Goal: Task Accomplishment & Management: Complete application form

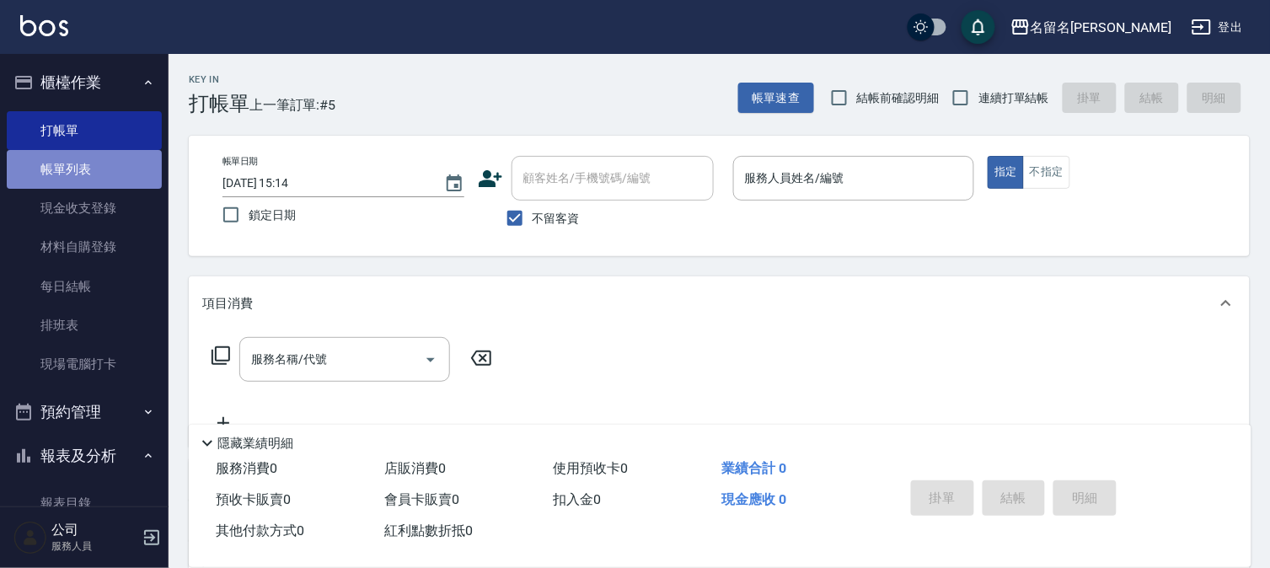
click at [105, 166] on link "帳單列表" at bounding box center [84, 169] width 155 height 39
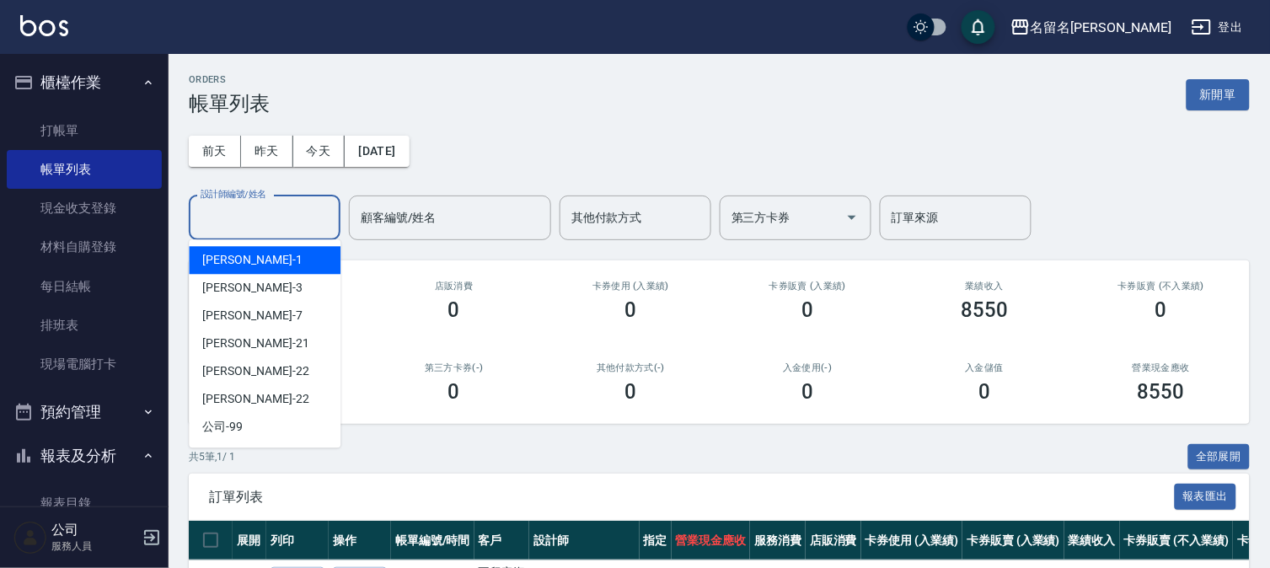
drag, startPoint x: 251, startPoint y: 214, endPoint x: 270, endPoint y: 259, distance: 48.7
click at [257, 222] on input "設計師編號/姓名" at bounding box center [264, 217] width 136 height 29
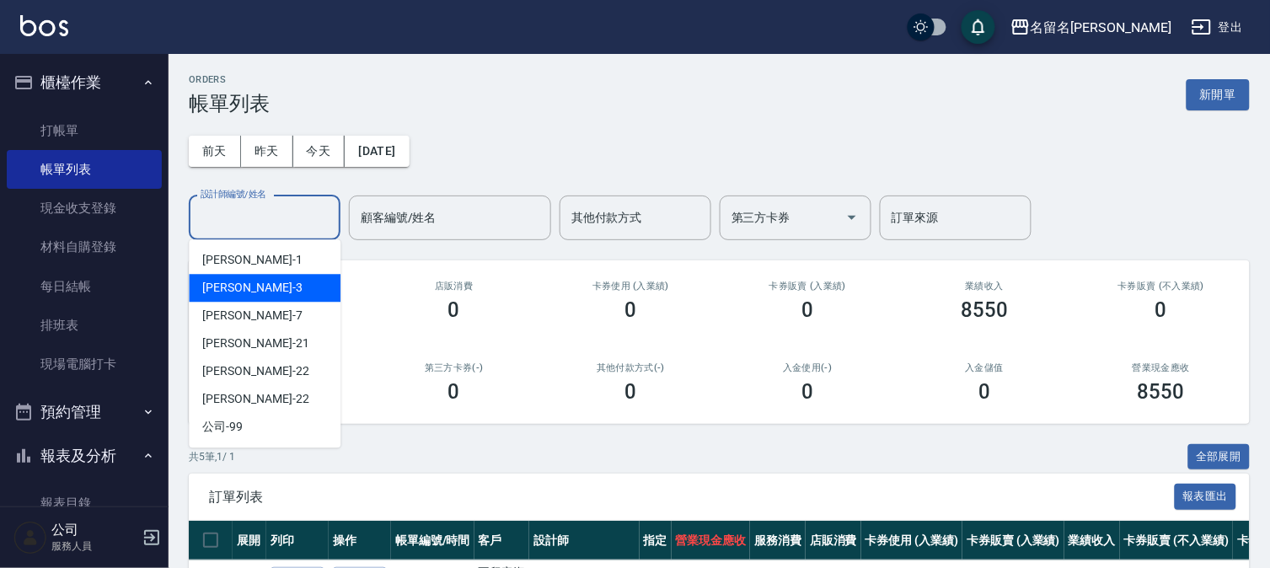
click at [256, 284] on div "[PERSON_NAME]-3" at bounding box center [265, 288] width 152 height 28
type input "[PERSON_NAME]-3"
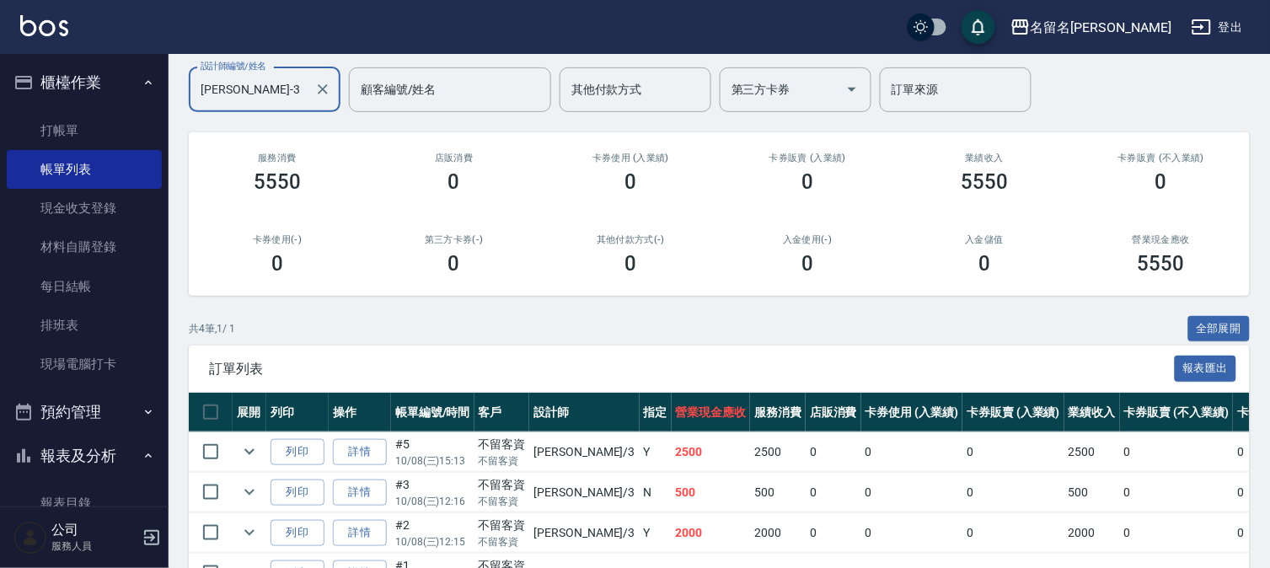
scroll to position [233, 0]
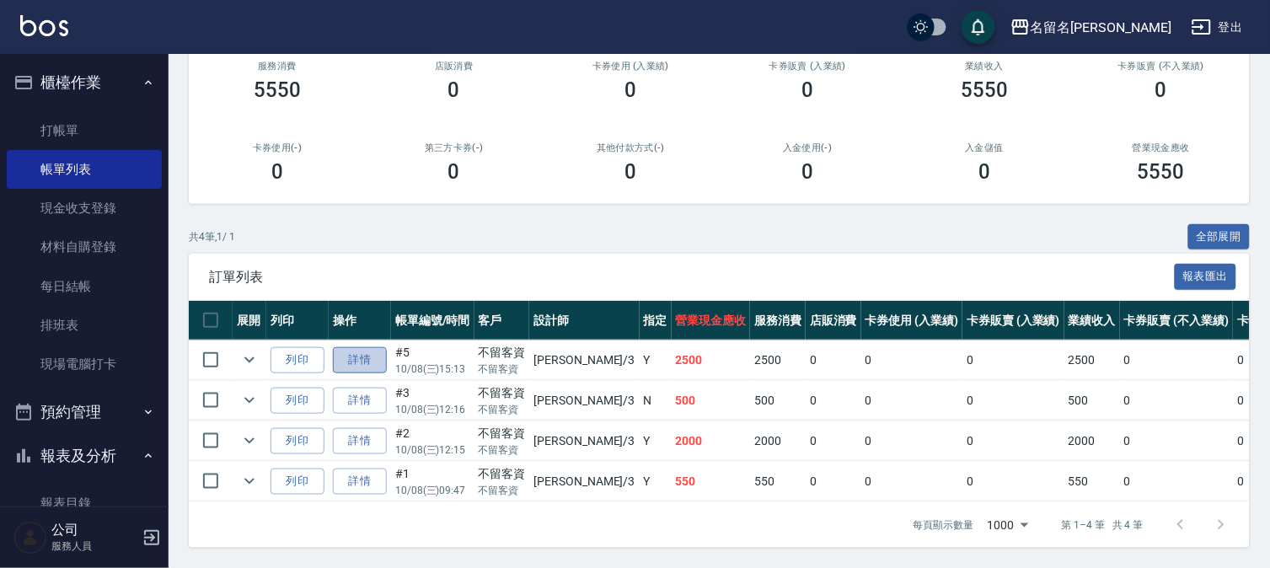
click at [360, 347] on link "詳情" at bounding box center [360, 360] width 54 height 26
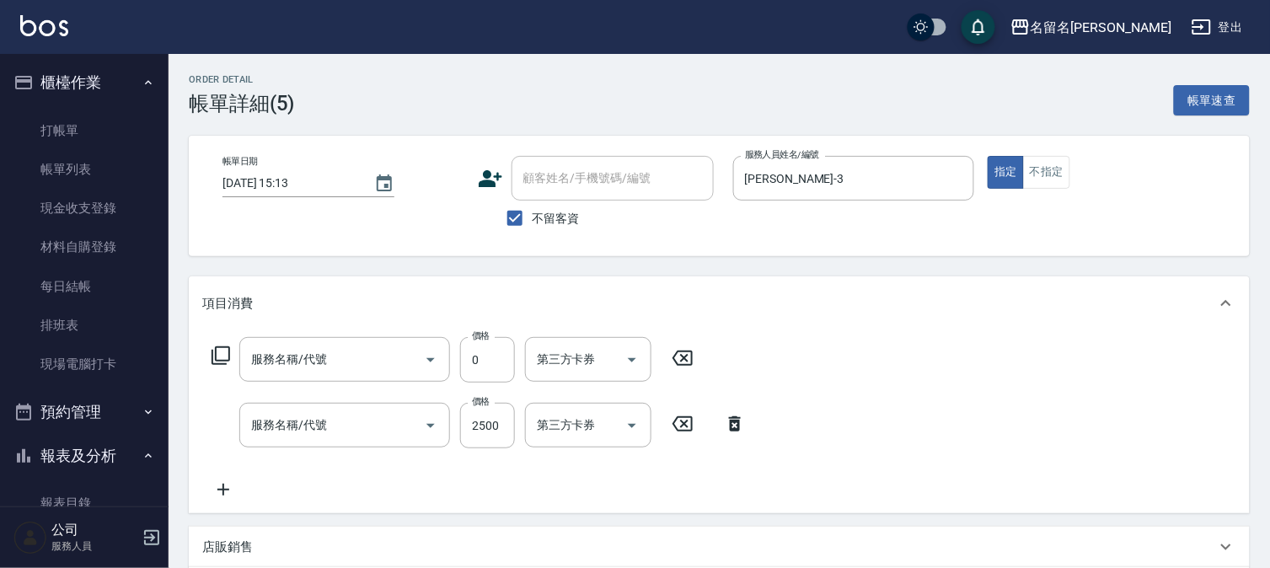
type input "[DATE] 15:13"
checkbox input "true"
type input "[PERSON_NAME]-3"
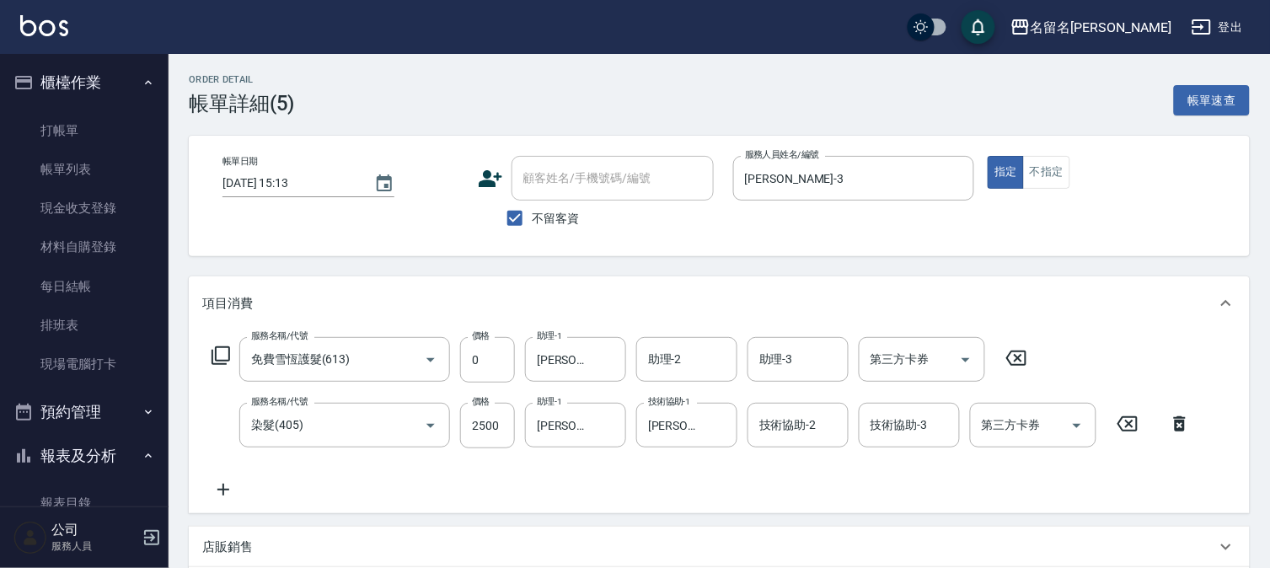
type input "免費雪恆護髮(613)"
type input "染髮(405)"
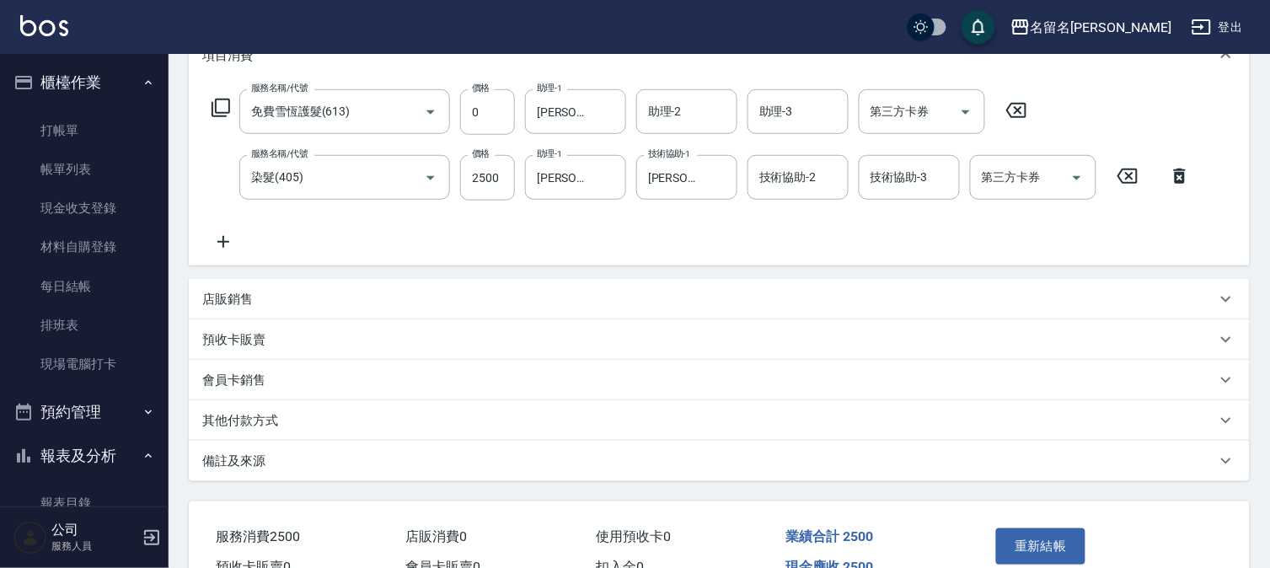
scroll to position [247, 0]
click at [228, 241] on icon at bounding box center [223, 243] width 42 height 20
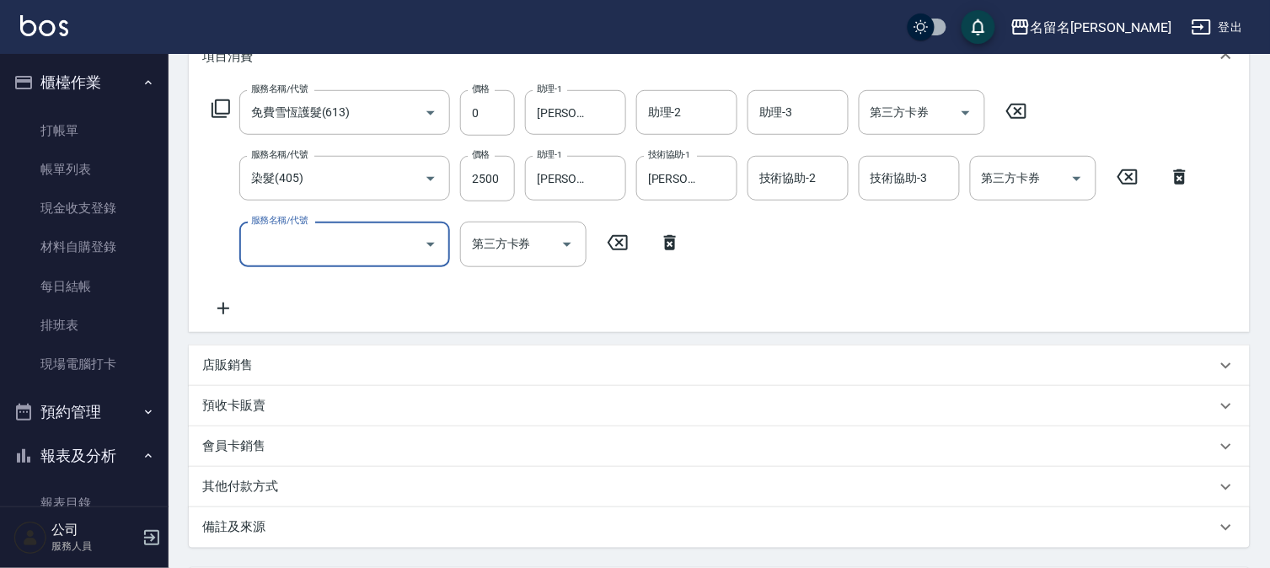
click at [261, 242] on input "服務名稱/代號" at bounding box center [332, 243] width 170 height 29
type input "TKO水油質包套卡(620)"
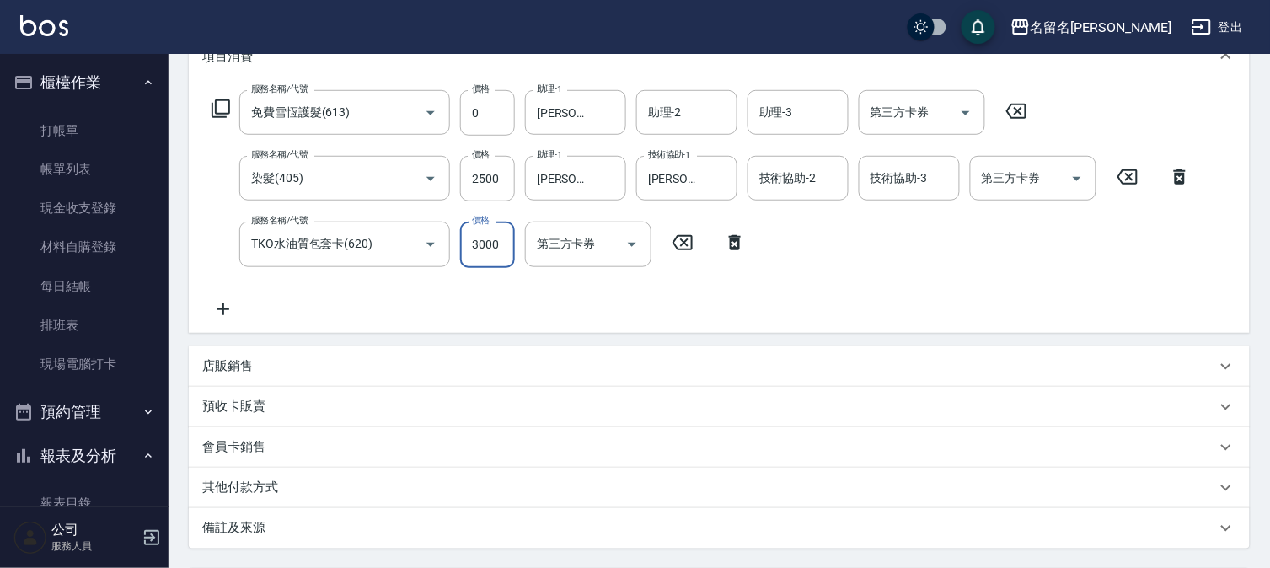
scroll to position [406, 0]
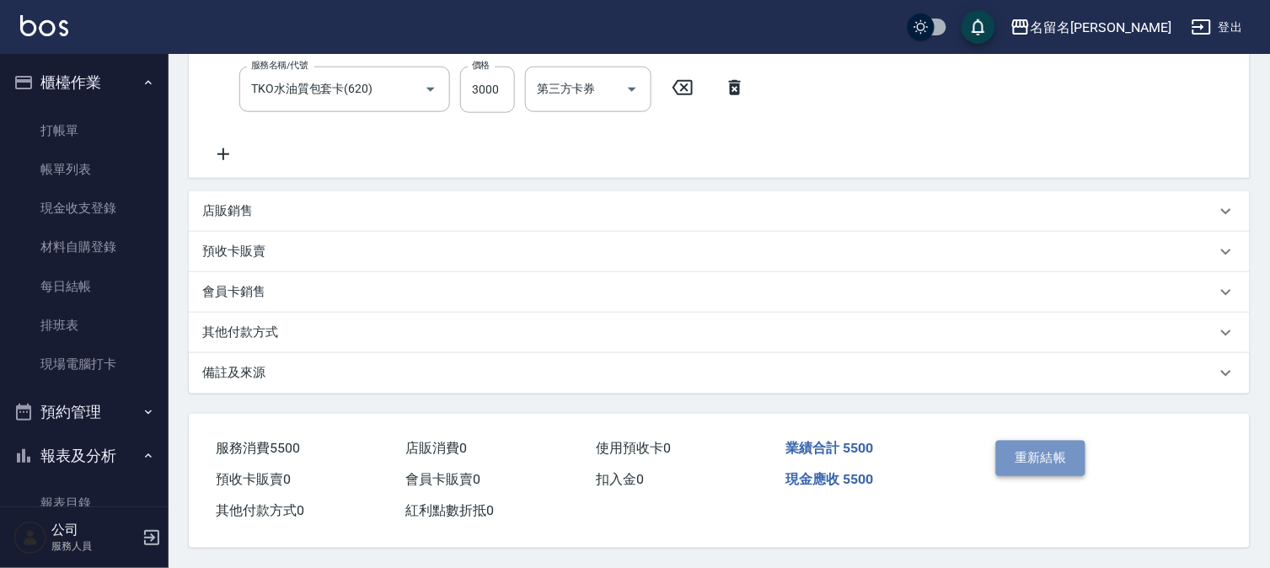
click at [1033, 457] on button "重新結帳" at bounding box center [1040, 458] width 89 height 35
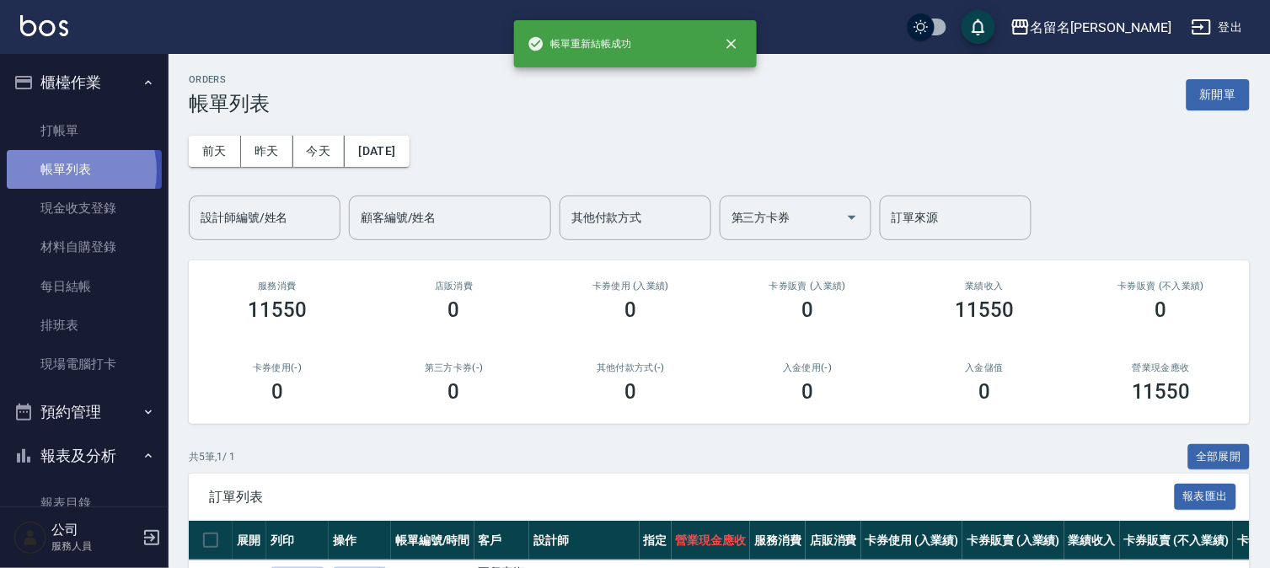
click at [57, 171] on link "帳單列表" at bounding box center [84, 169] width 155 height 39
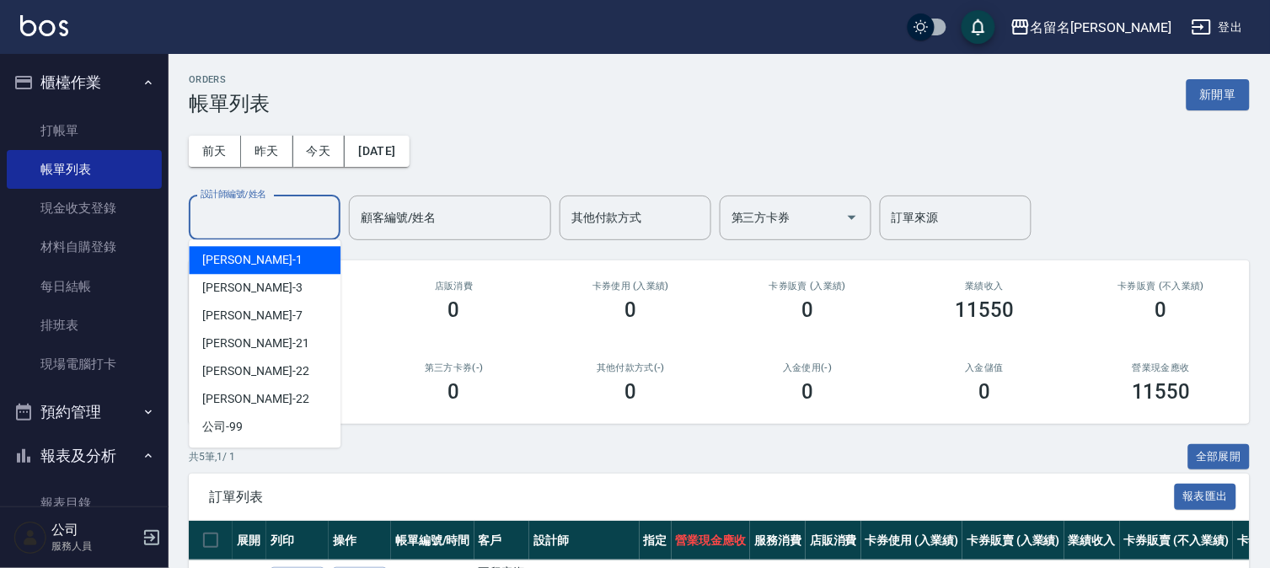
click at [274, 207] on input "設計師編號/姓名" at bounding box center [264, 217] width 136 height 29
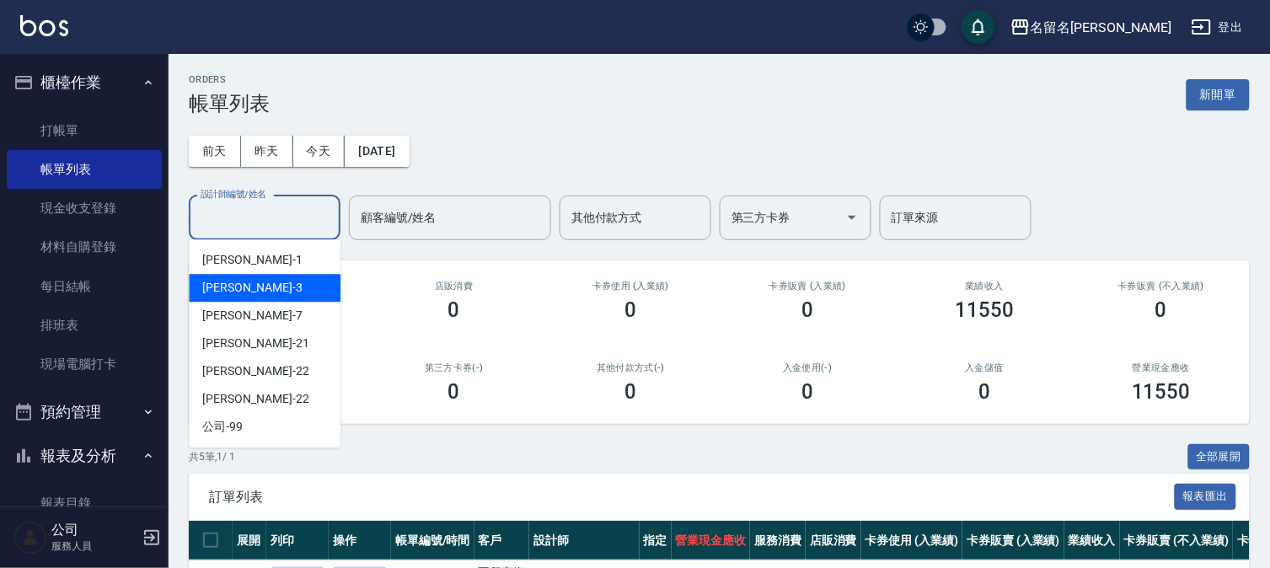
click at [253, 278] on div "[PERSON_NAME]-3" at bounding box center [265, 288] width 152 height 28
type input "[PERSON_NAME]-3"
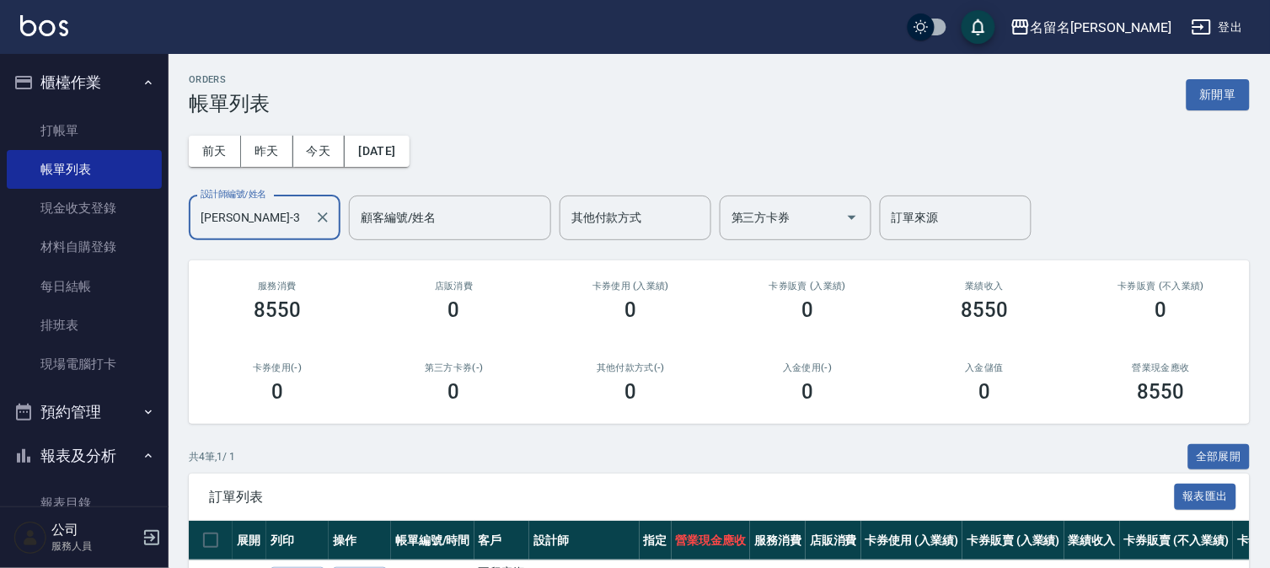
scroll to position [187, 0]
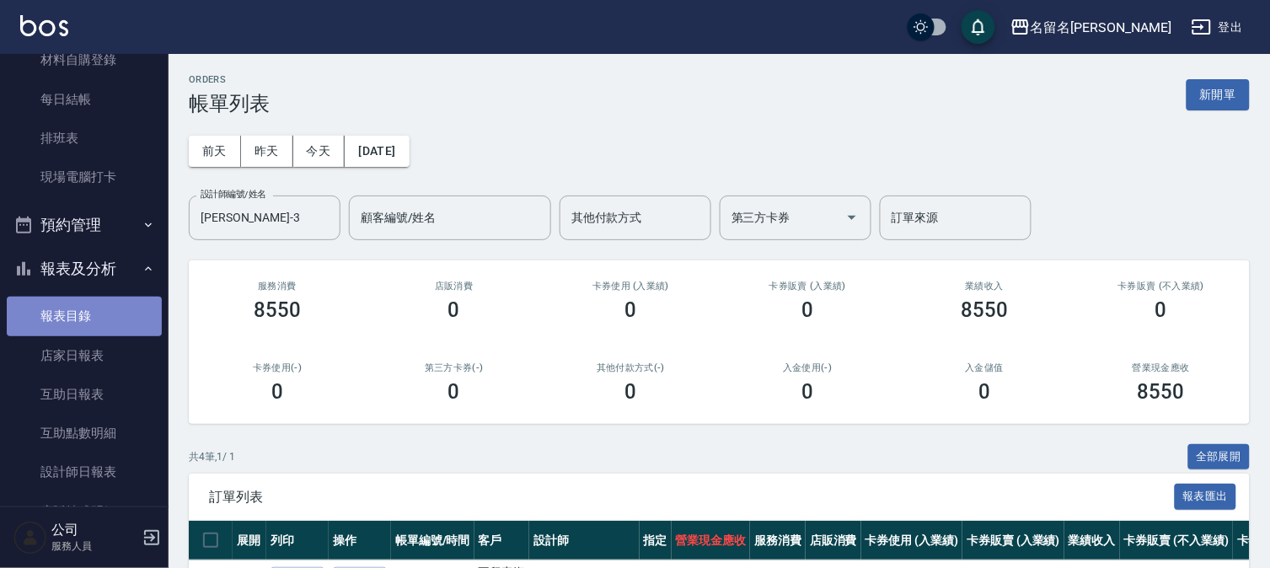
click at [84, 321] on link "報表目錄" at bounding box center [84, 316] width 155 height 39
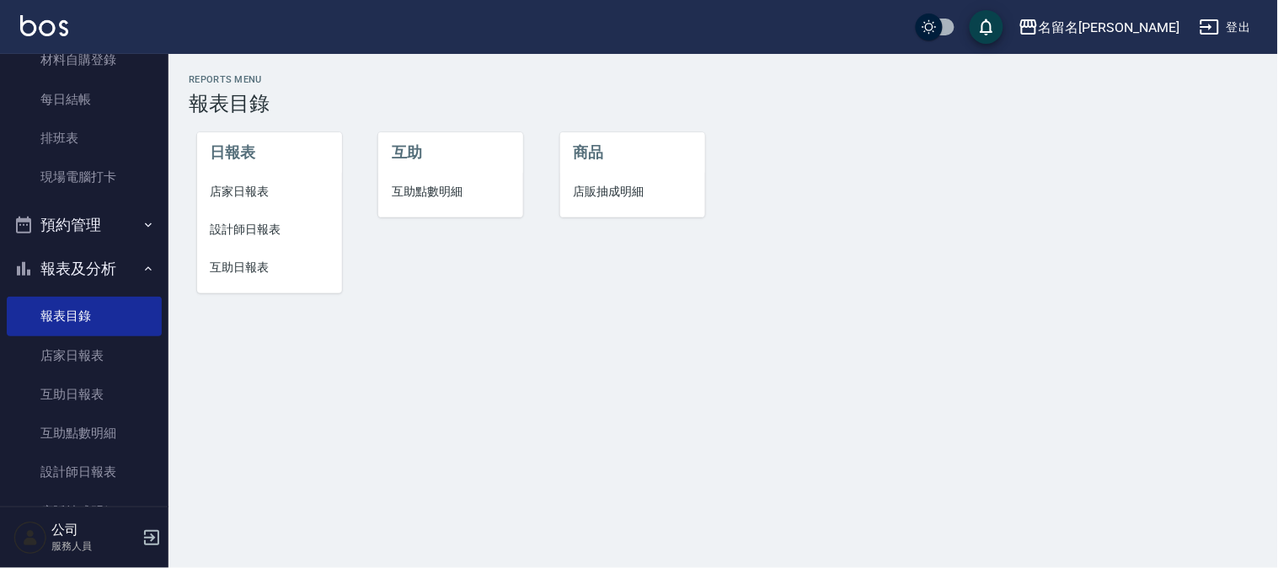
click at [271, 230] on span "設計師日報表" at bounding box center [270, 230] width 118 height 18
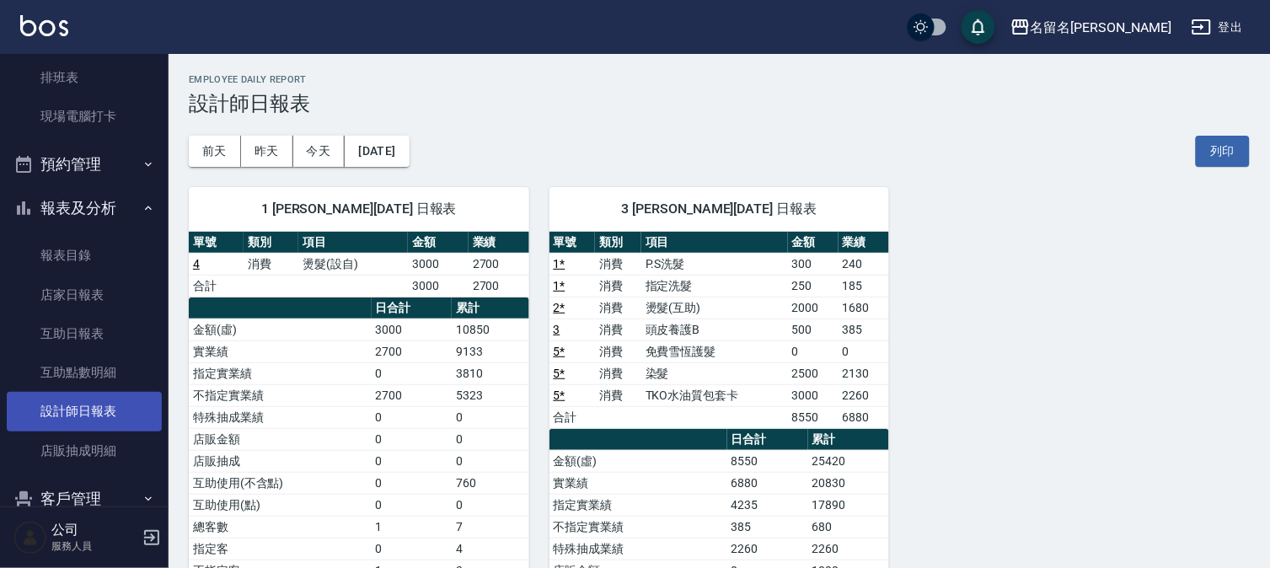
scroll to position [281, 0]
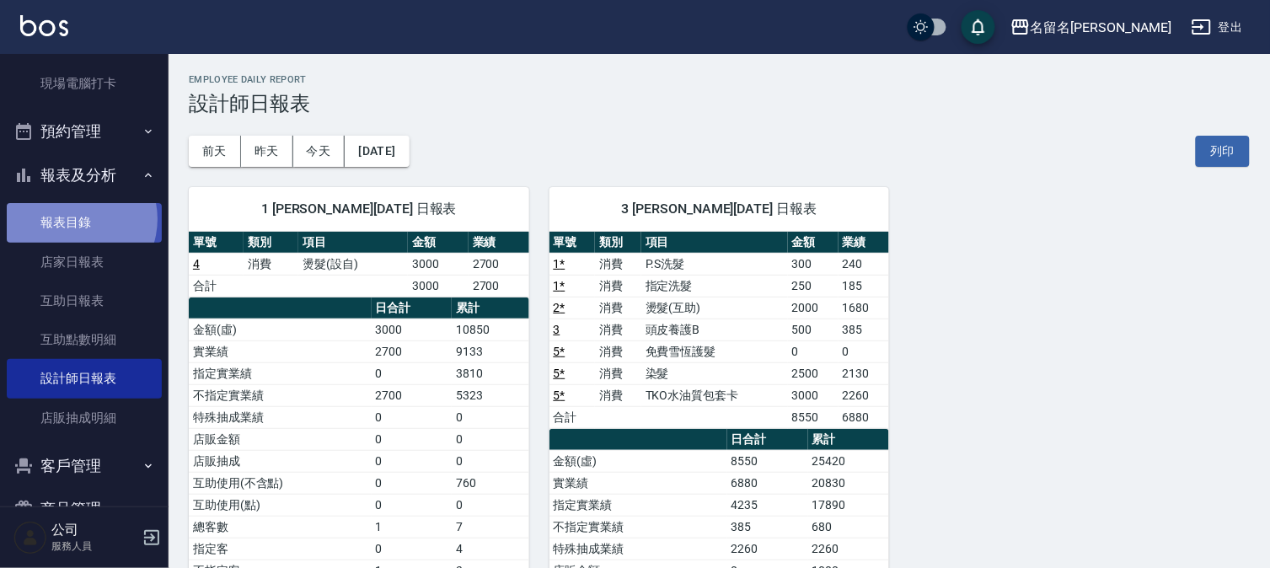
click at [74, 219] on link "報表目錄" at bounding box center [84, 222] width 155 height 39
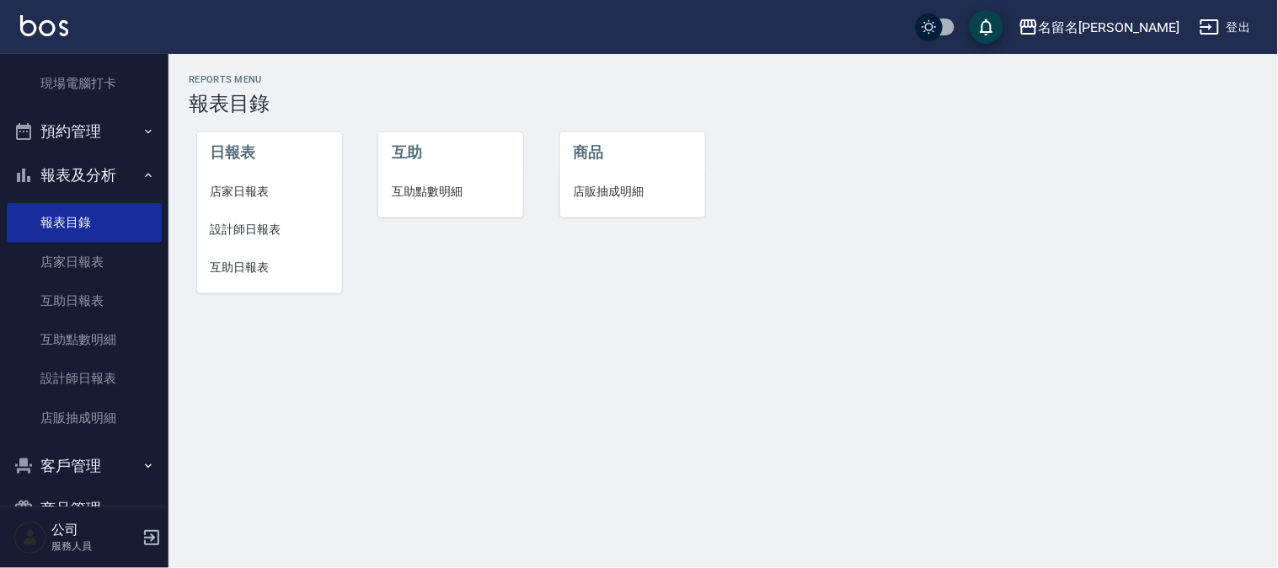
click at [238, 259] on span "互助日報表" at bounding box center [270, 268] width 118 height 18
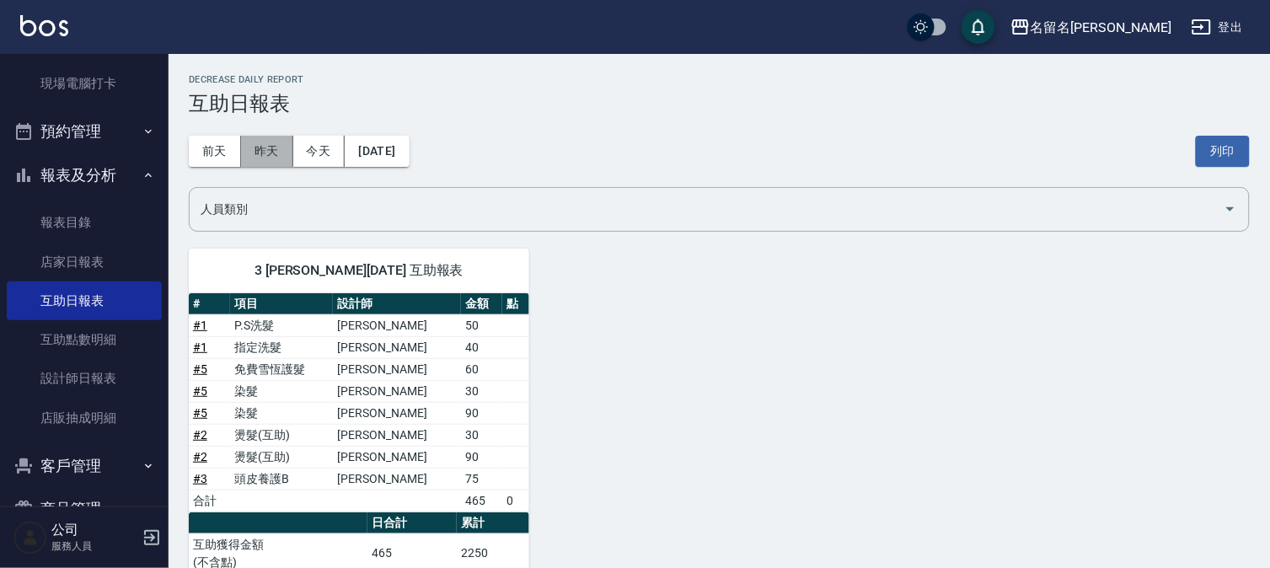
click at [267, 148] on button "昨天" at bounding box center [267, 151] width 52 height 31
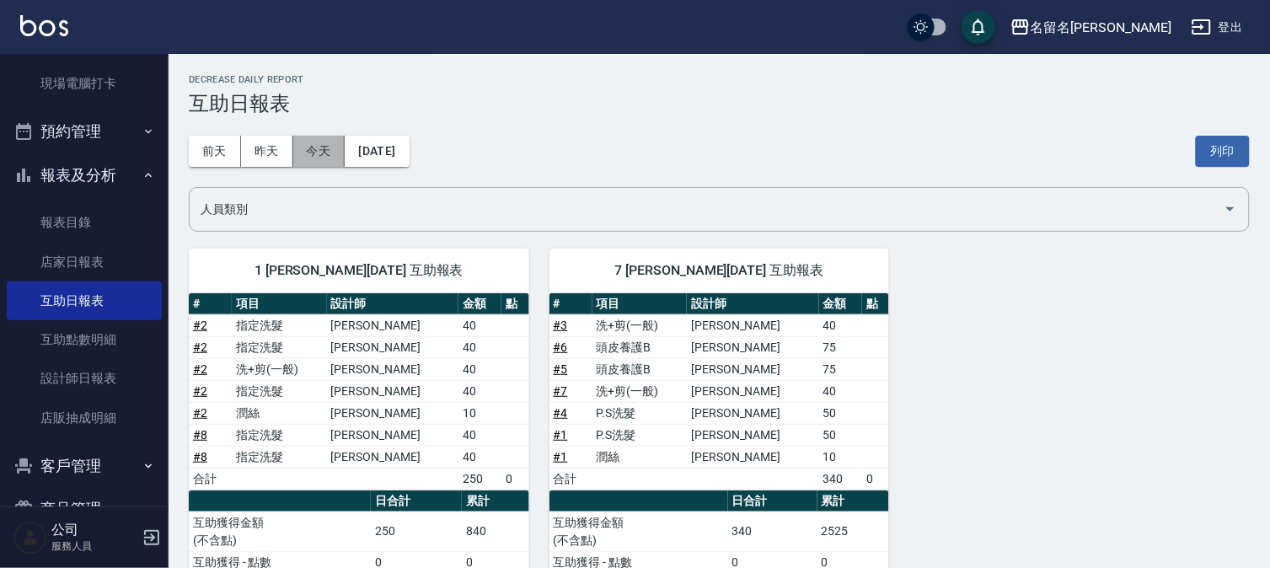
click at [314, 150] on button "今天" at bounding box center [319, 151] width 52 height 31
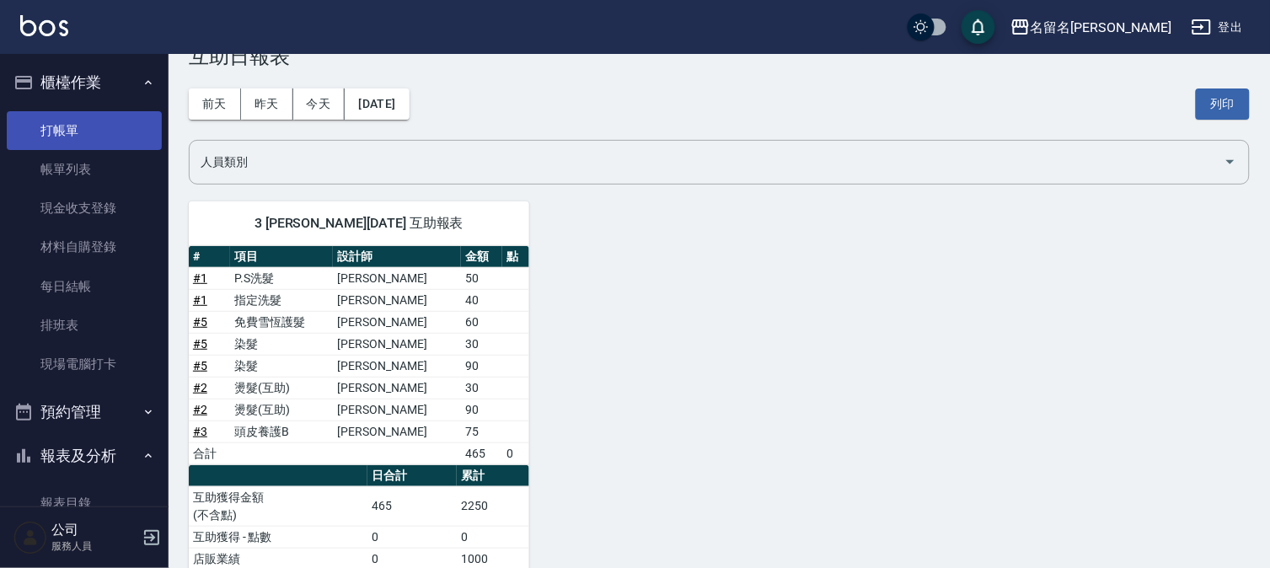
scroll to position [19, 0]
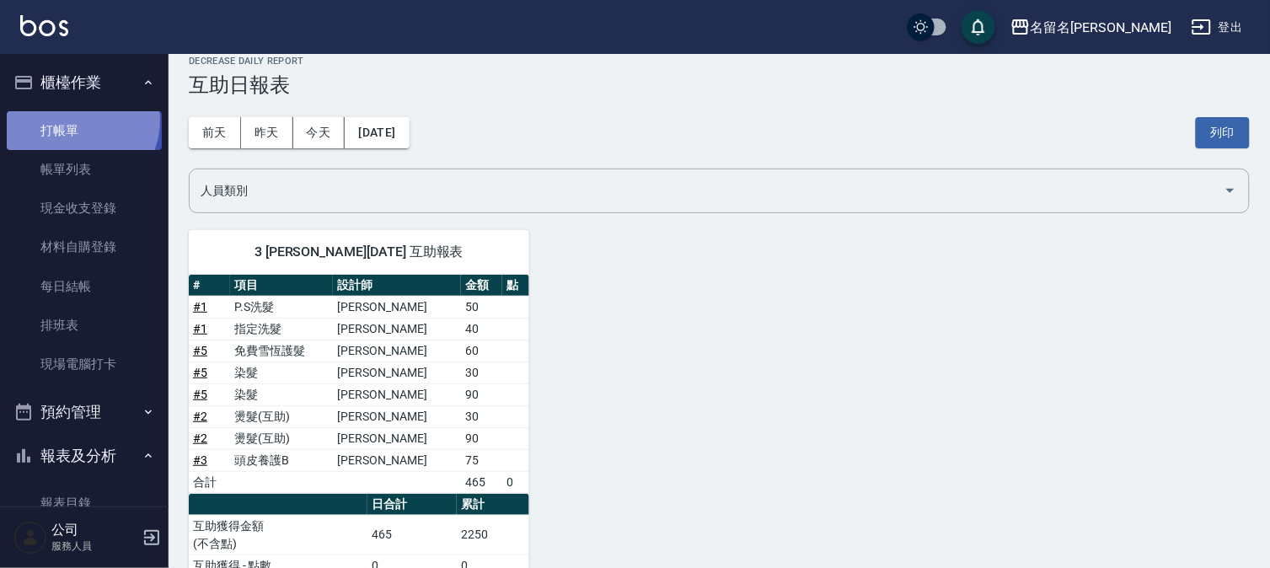
click at [74, 120] on link "打帳單" at bounding box center [84, 130] width 155 height 39
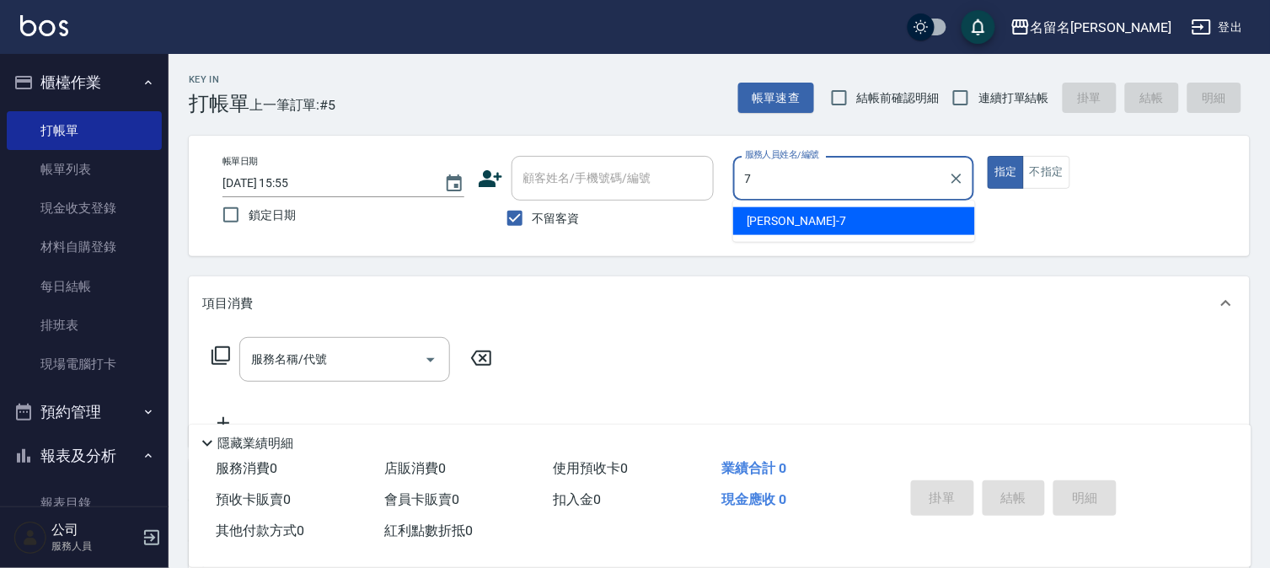
type input "[PERSON_NAME]-7"
type button "true"
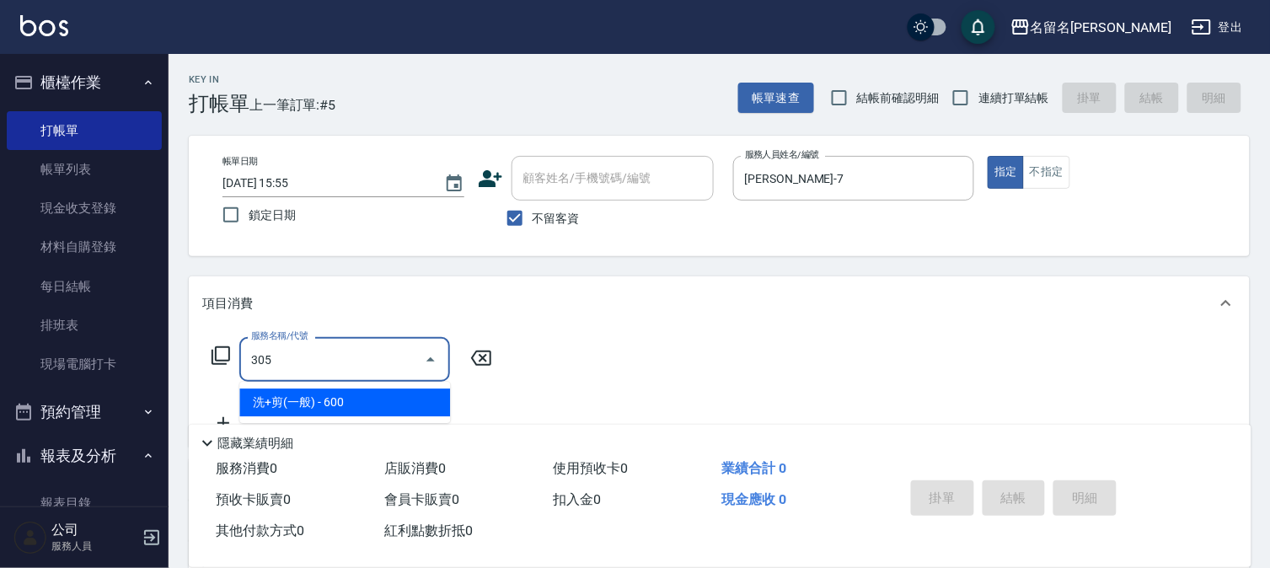
type input "洗+剪(一般)(305)"
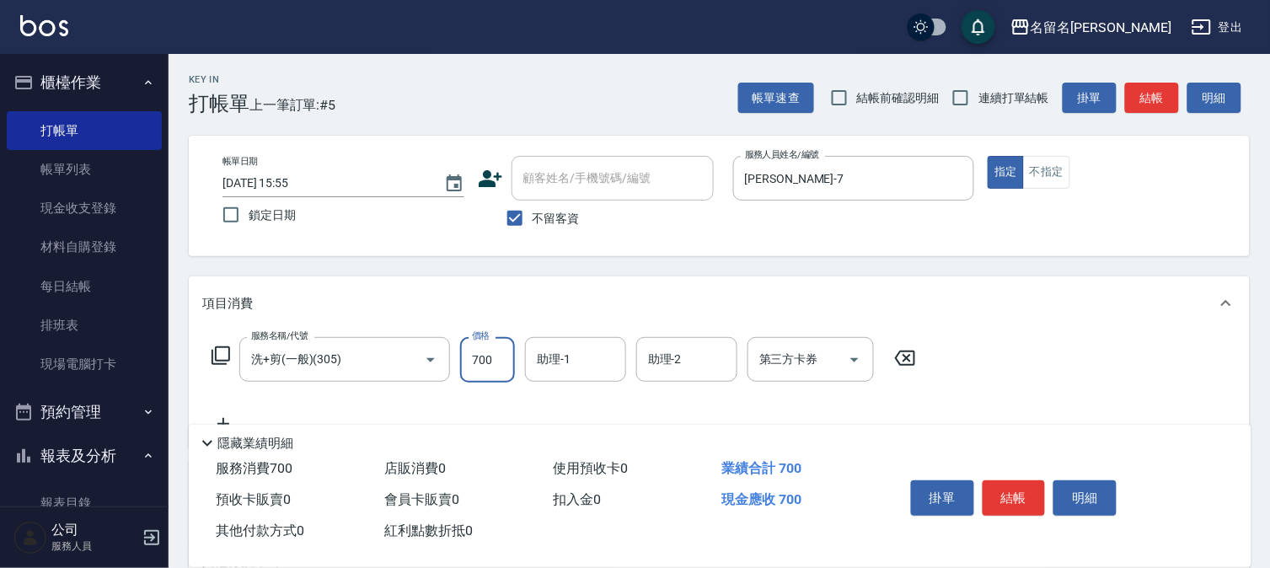
type input "700"
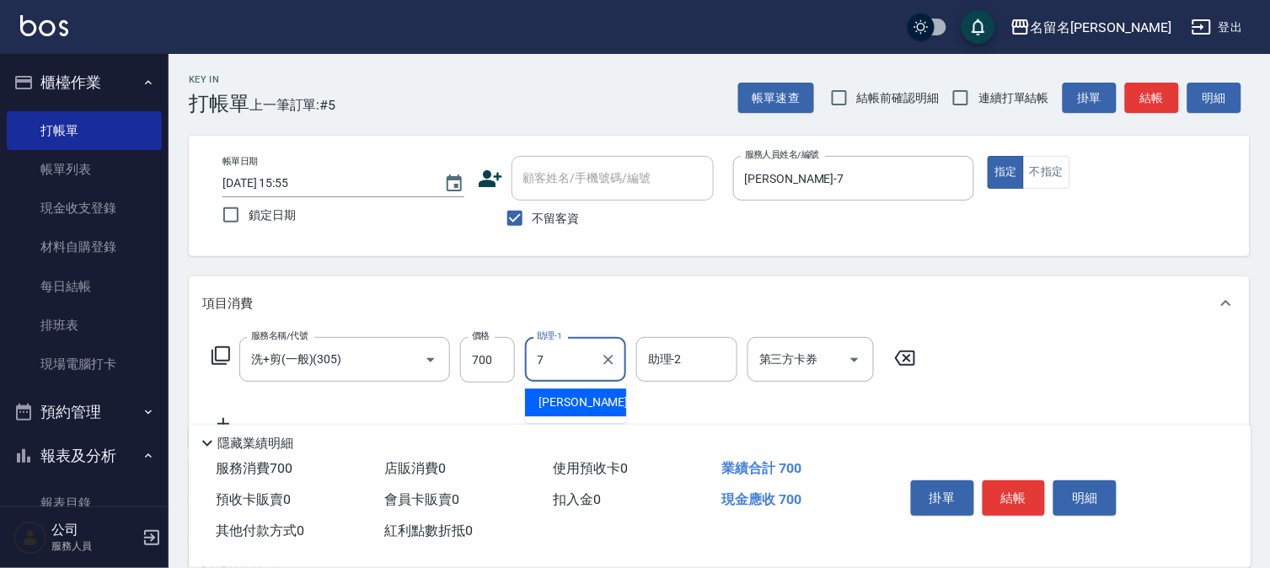
type input "[PERSON_NAME]-7"
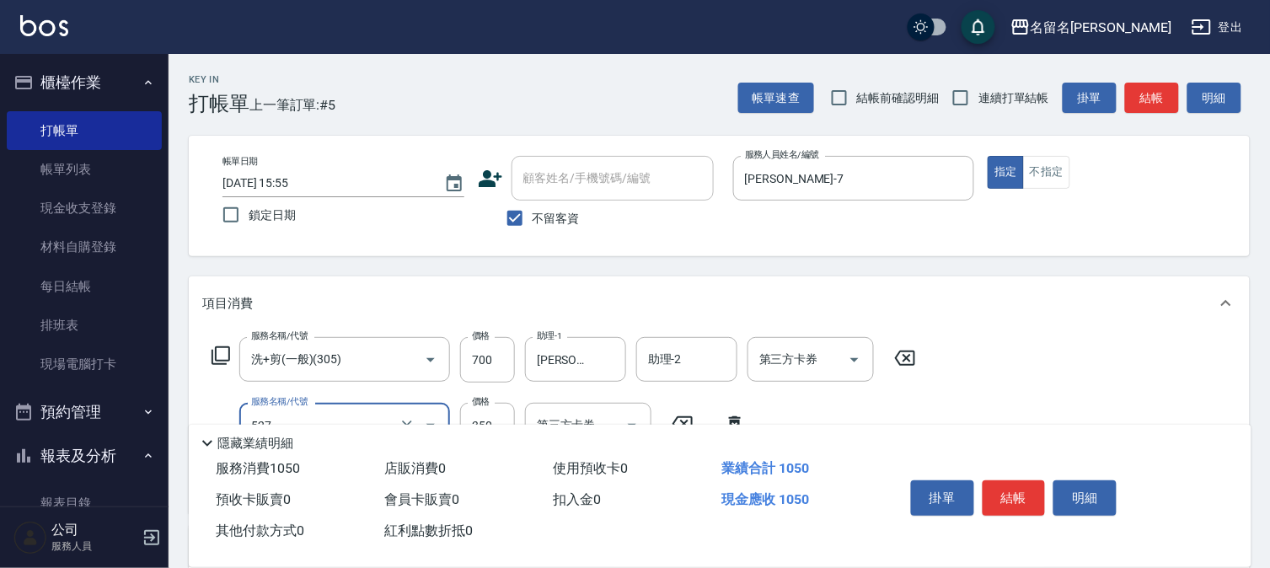
type input "頭皮養護A(527)"
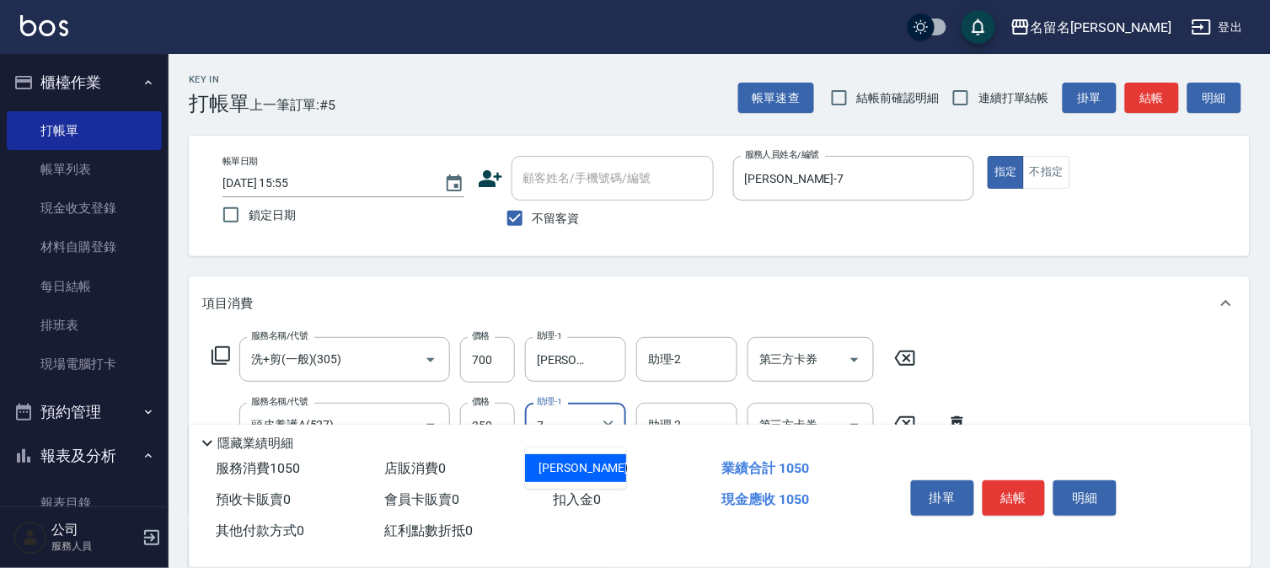
type input "[PERSON_NAME]-7"
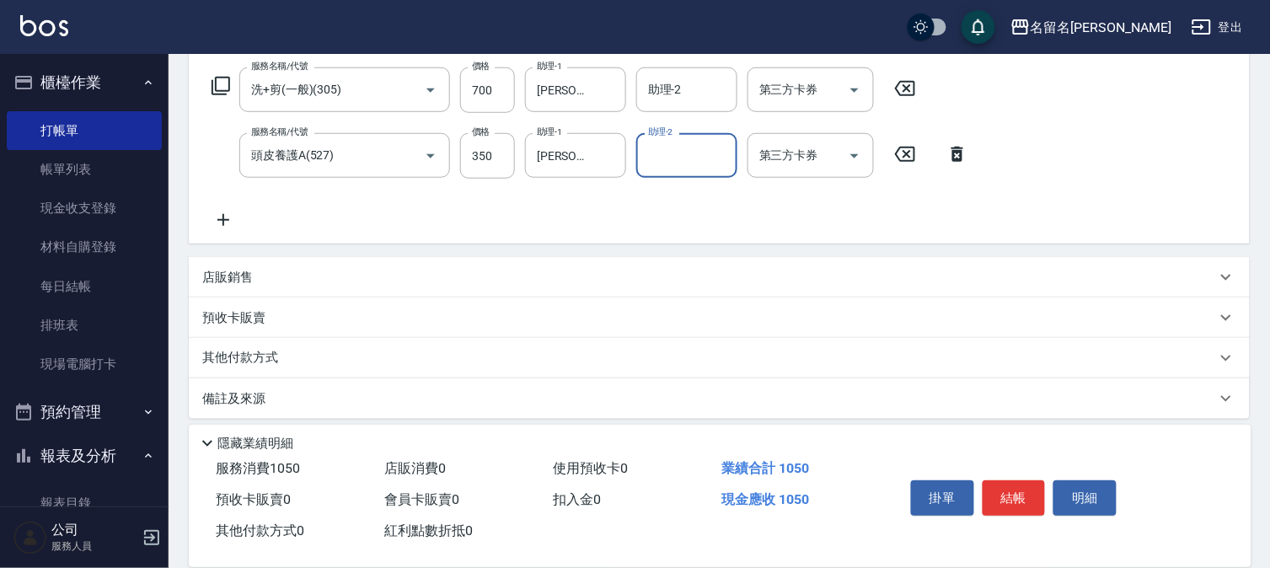
scroll to position [280, 0]
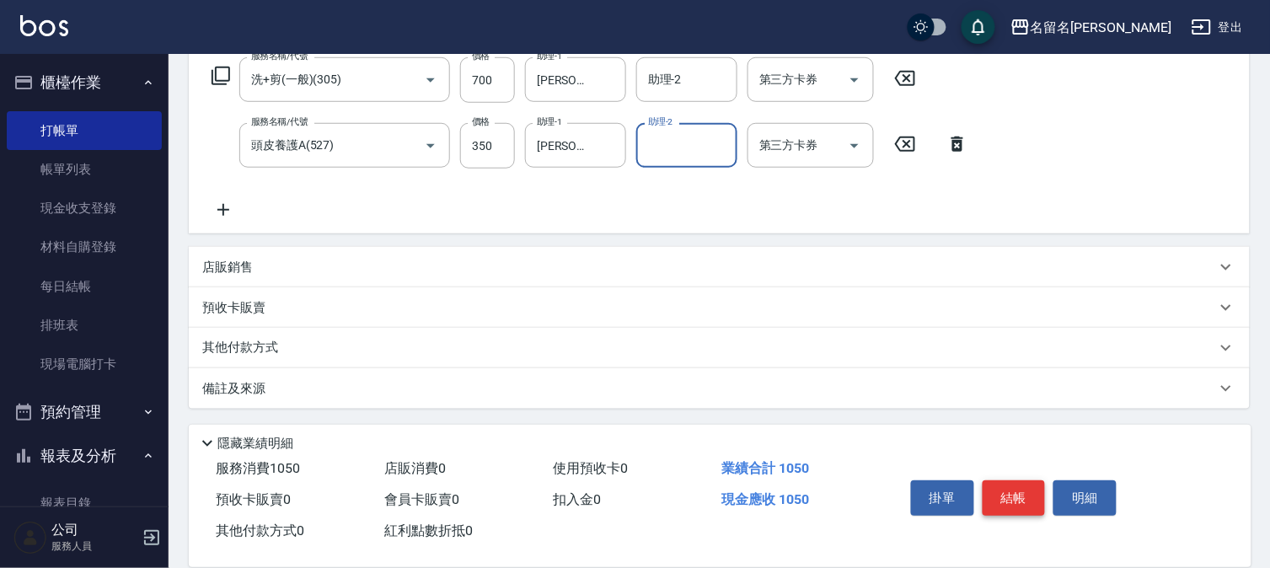
click at [1020, 486] on button "結帳" at bounding box center [1013, 497] width 63 height 35
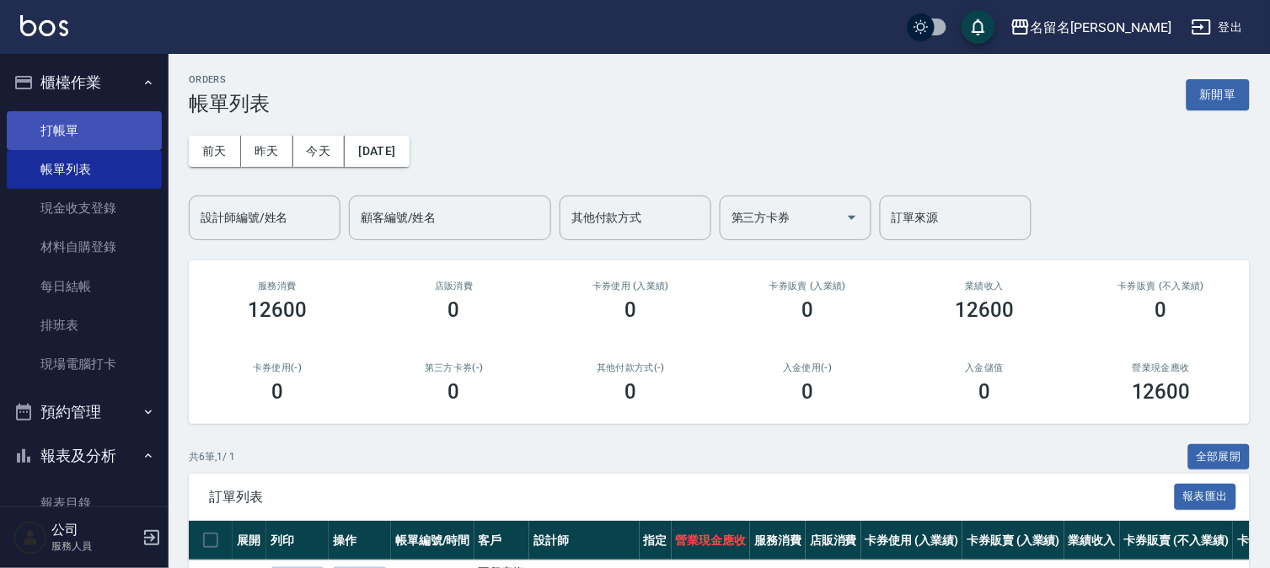
click at [149, 128] on link "打帳單" at bounding box center [84, 130] width 155 height 39
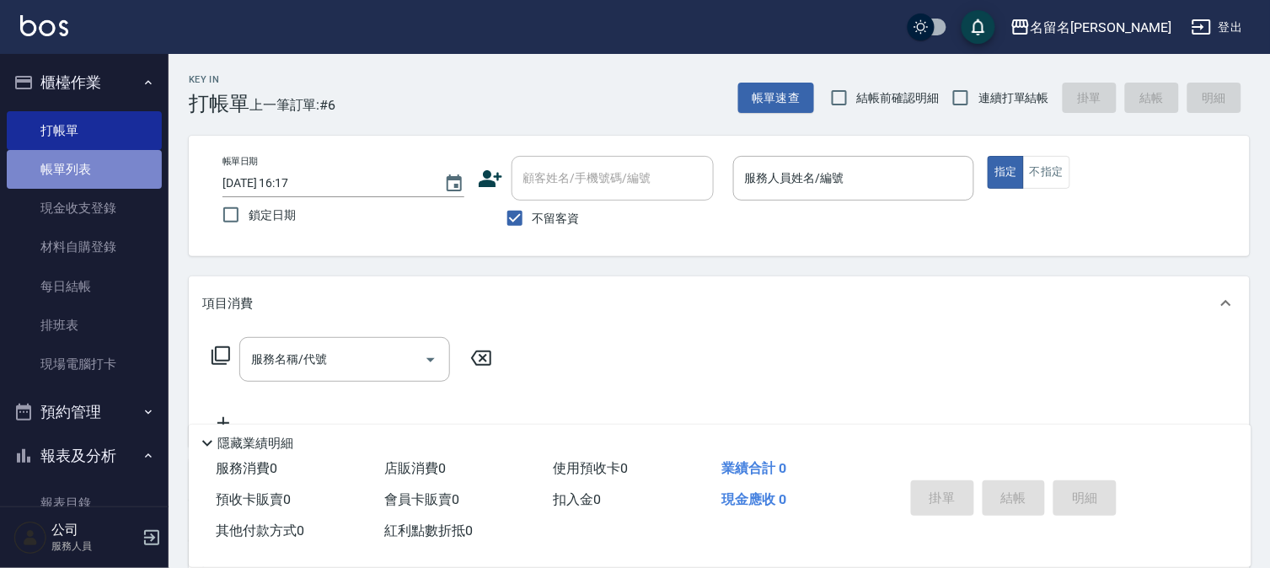
click at [89, 162] on link "帳單列表" at bounding box center [84, 169] width 155 height 39
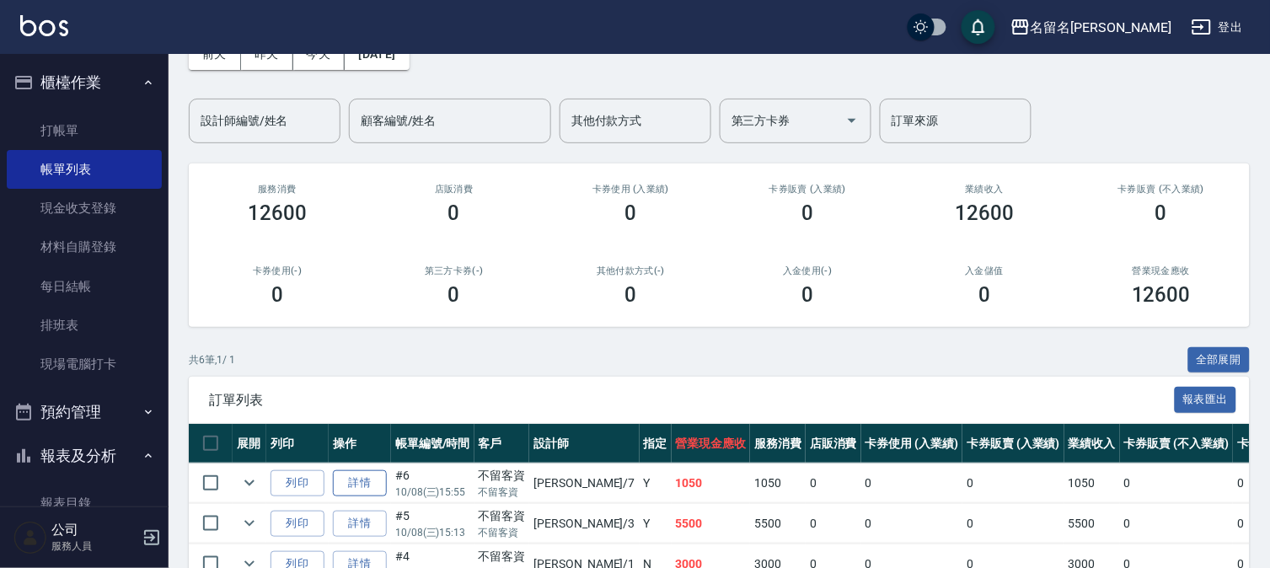
scroll to position [187, 0]
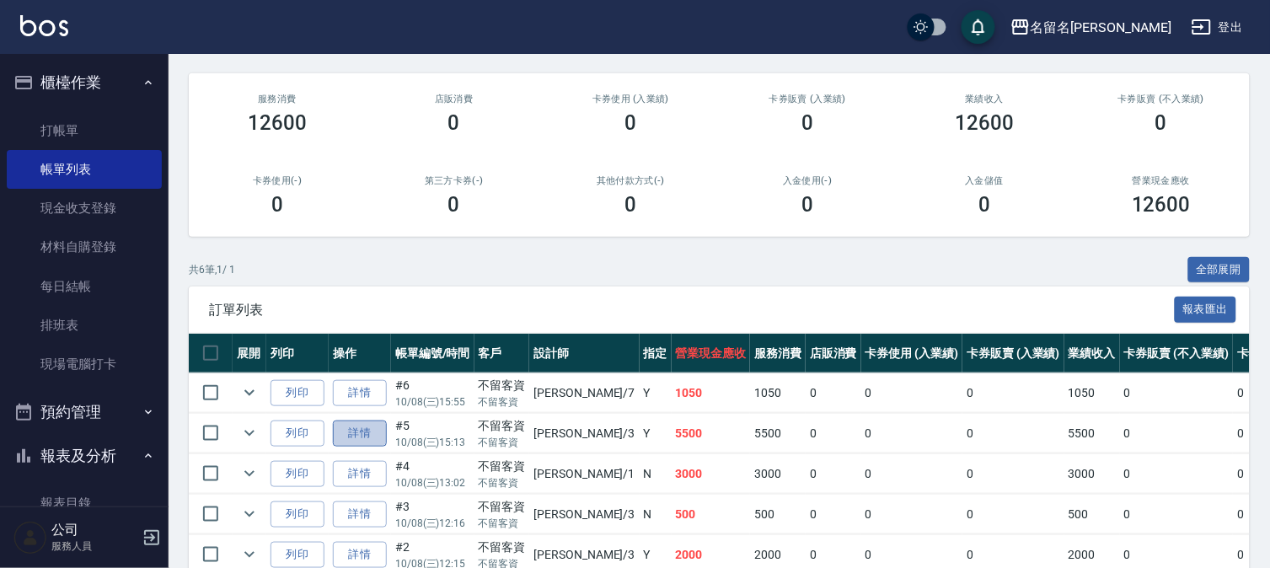
click at [367, 436] on link "詳情" at bounding box center [360, 433] width 54 height 26
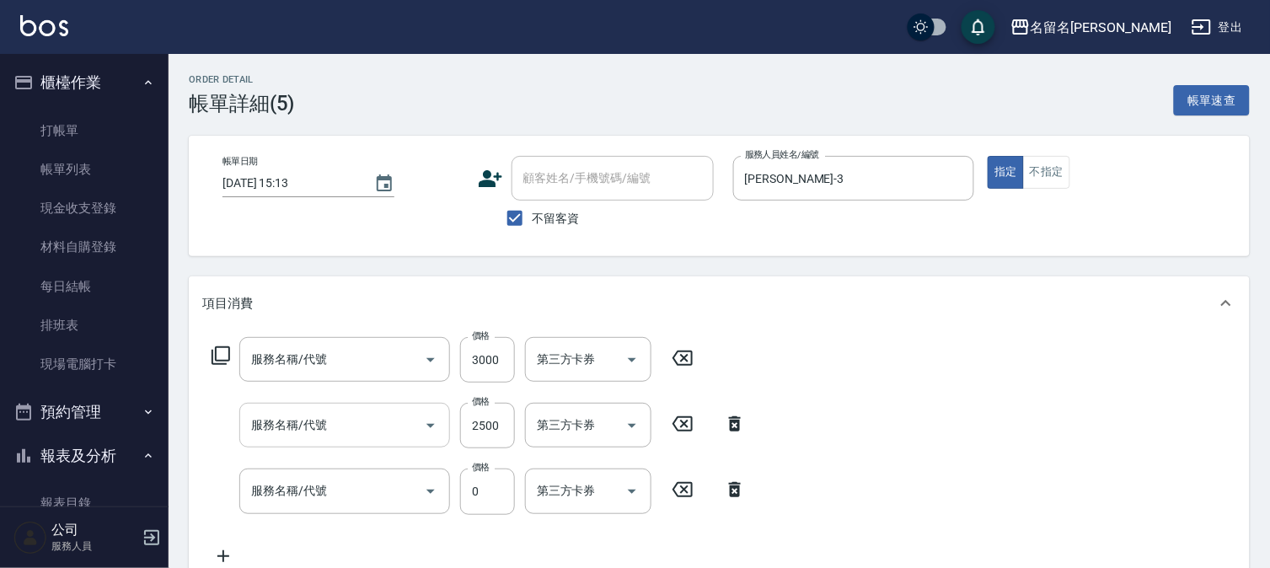
type input "[DATE] 15:13"
checkbox input "true"
type input "[PERSON_NAME]-3"
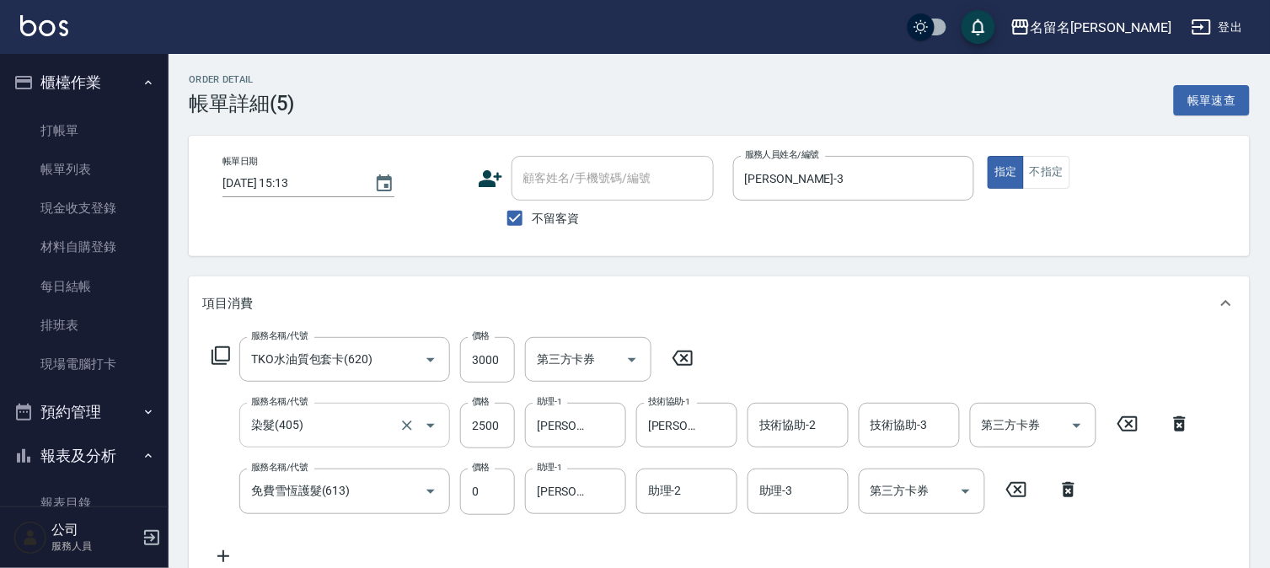
type input "TKO水油質包套卡(620)"
type input "染髮(405)"
type input "免費雪恆護髮(613)"
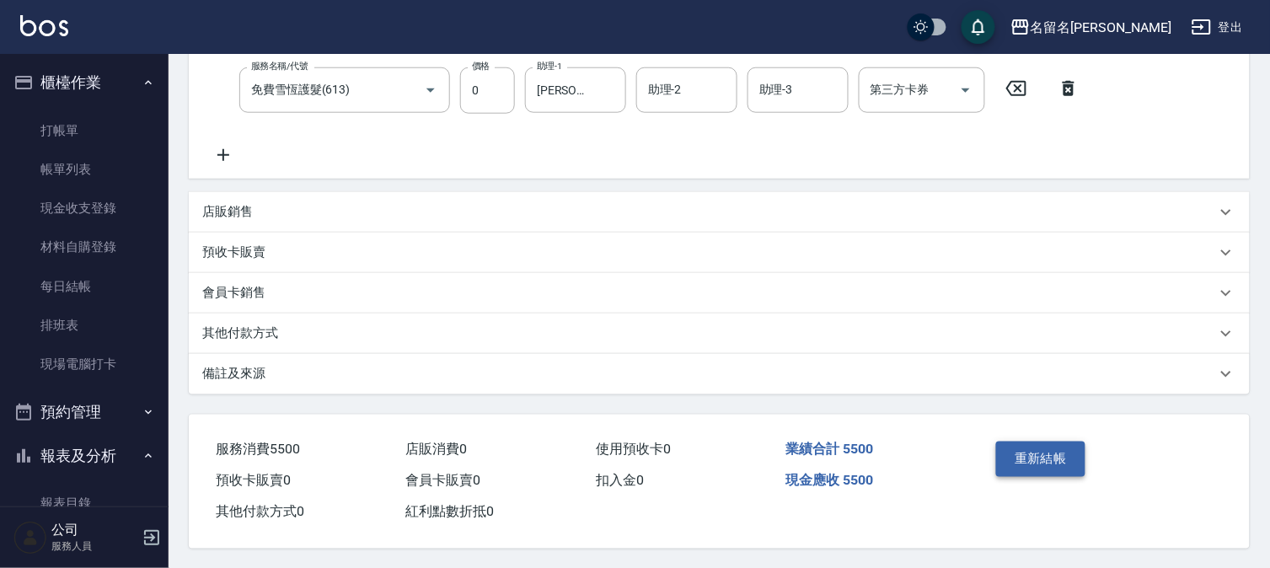
scroll to position [406, 0]
click at [1064, 450] on button "重新結帳" at bounding box center [1040, 458] width 89 height 35
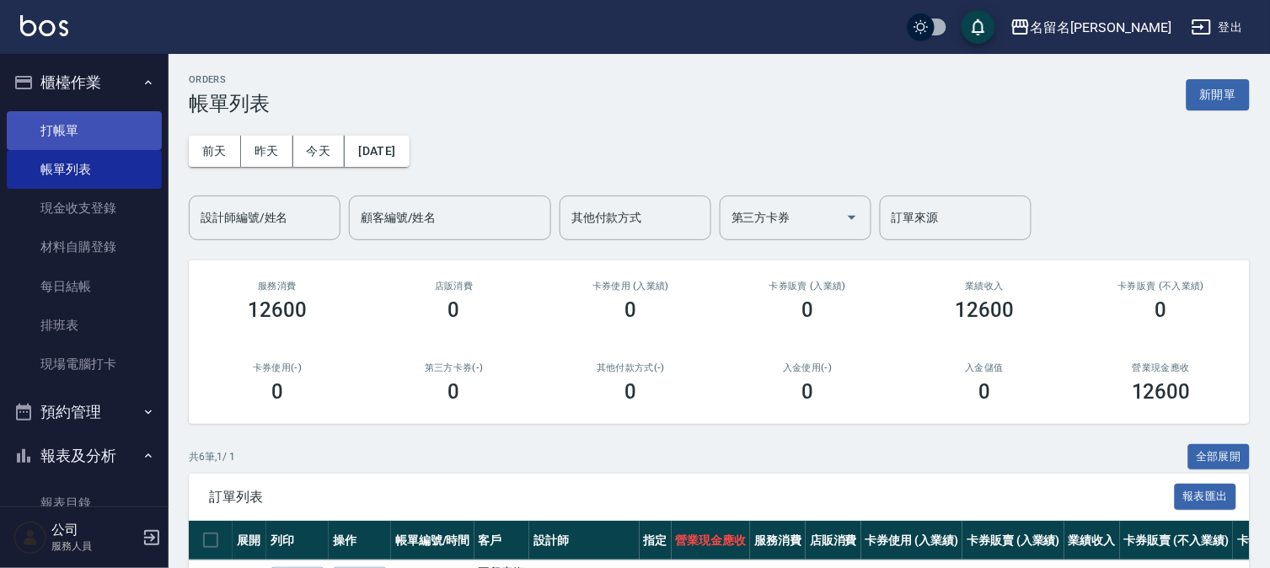
click at [98, 120] on link "打帳單" at bounding box center [84, 130] width 155 height 39
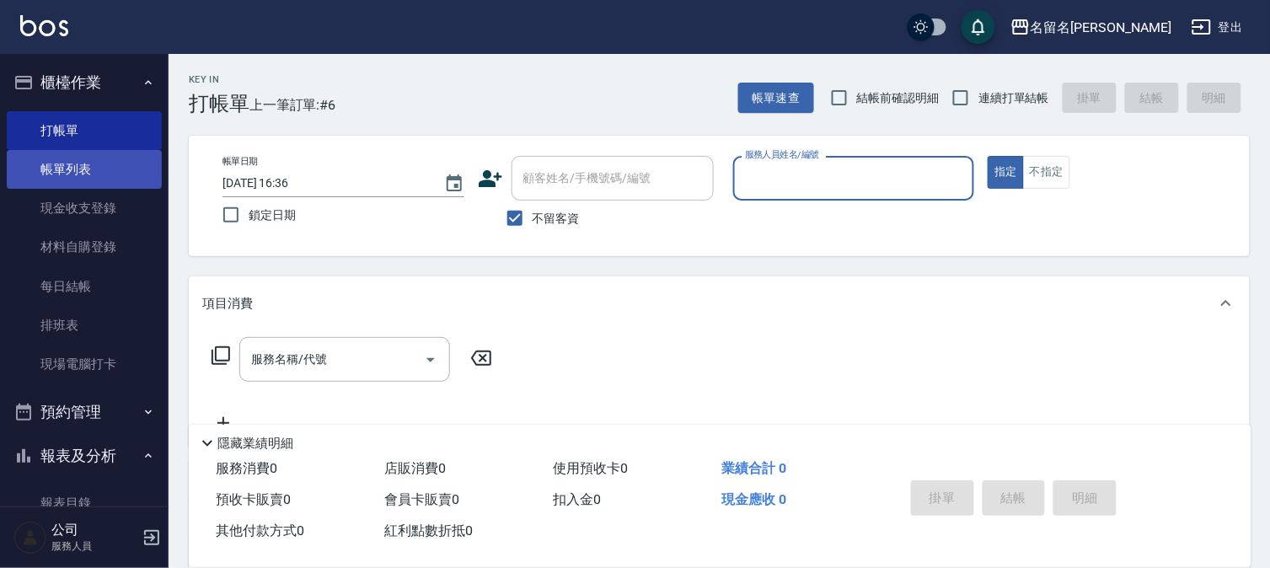
click at [85, 173] on link "帳單列表" at bounding box center [84, 169] width 155 height 39
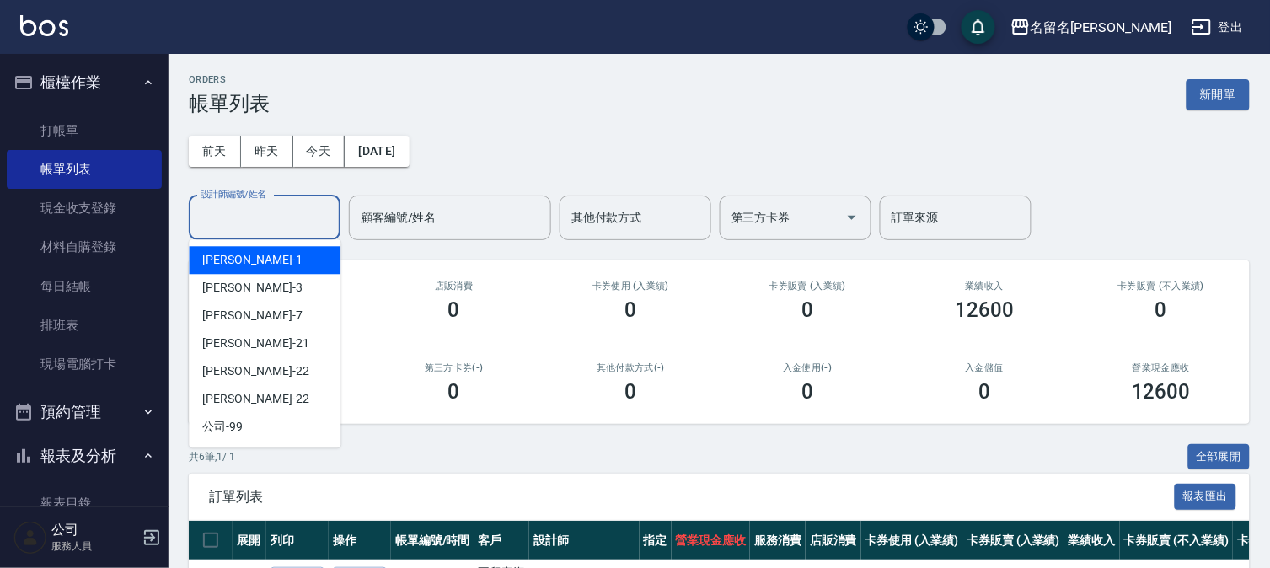
drag, startPoint x: 293, startPoint y: 207, endPoint x: 286, endPoint y: 222, distance: 15.8
click at [292, 209] on input "設計師編號/姓名" at bounding box center [264, 217] width 136 height 29
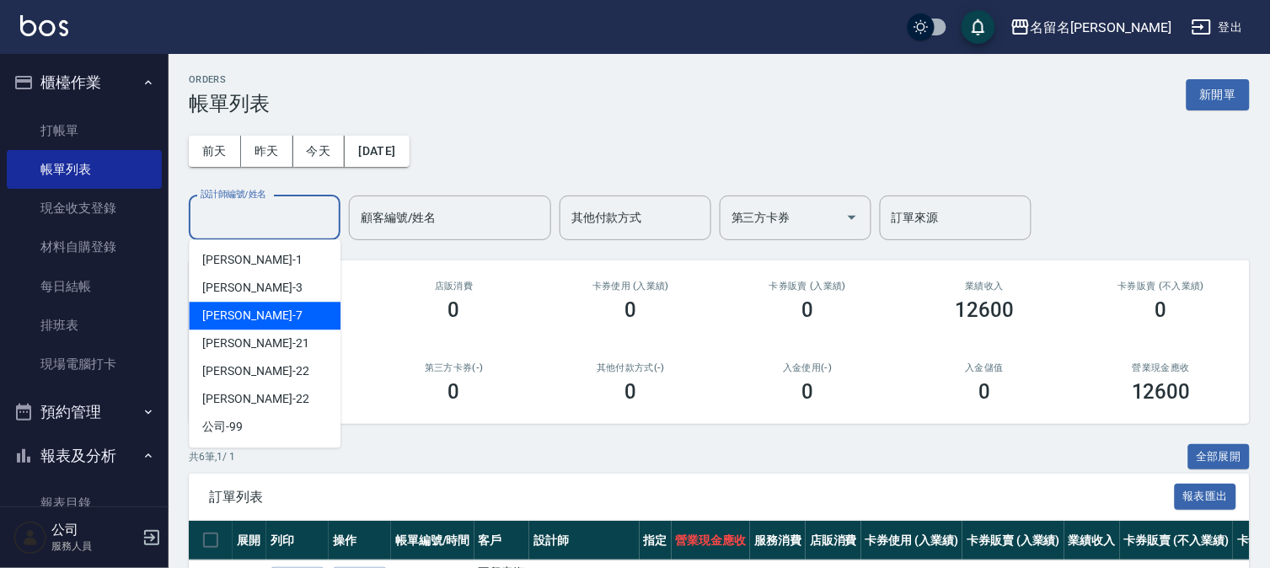
click at [254, 309] on div "[PERSON_NAME]-7" at bounding box center [265, 316] width 152 height 28
type input "[PERSON_NAME]-7"
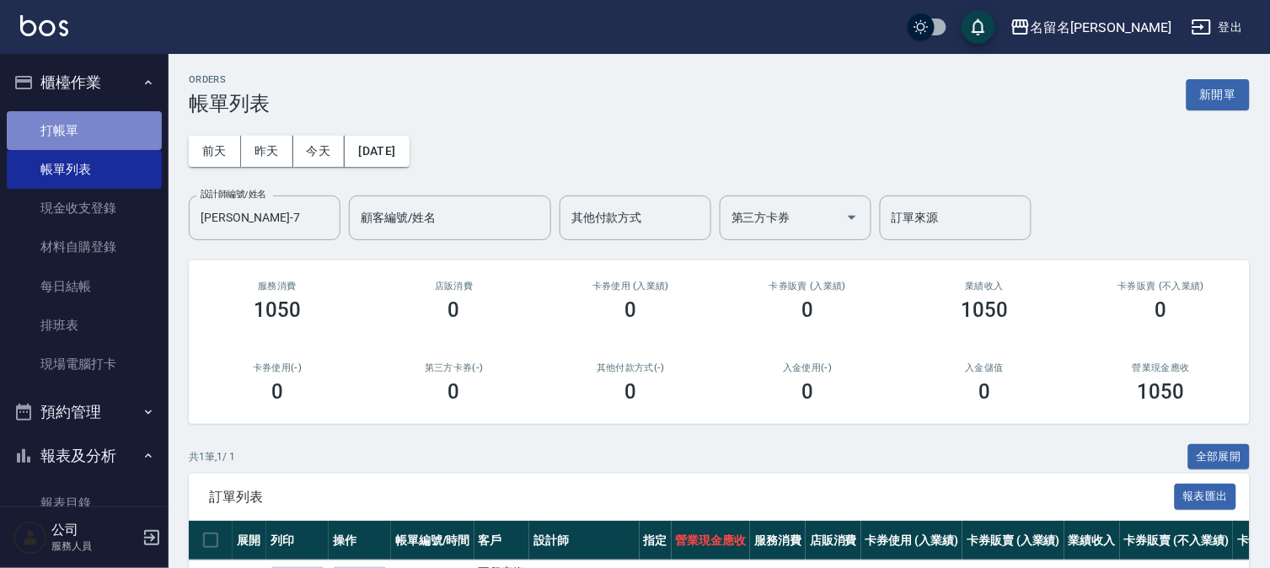
click at [153, 136] on link "打帳單" at bounding box center [84, 130] width 155 height 39
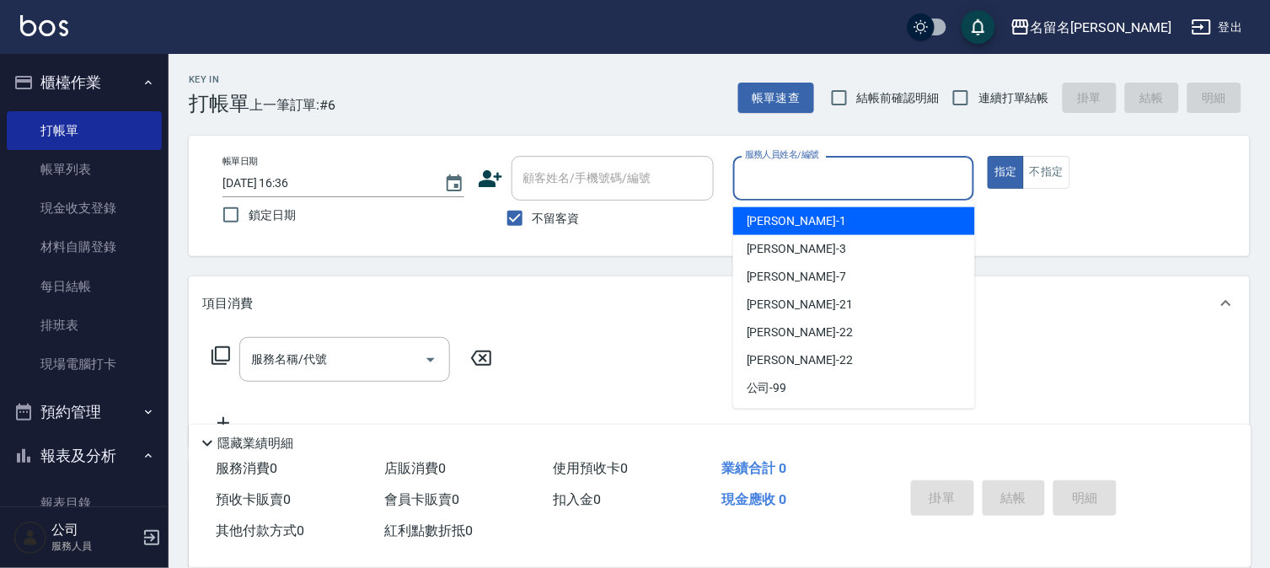
click at [775, 179] on input "服務人員姓名/編號" at bounding box center [854, 177] width 227 height 29
click at [784, 225] on span "[PERSON_NAME]-1" at bounding box center [796, 221] width 99 height 18
type input "[PERSON_NAME]-1"
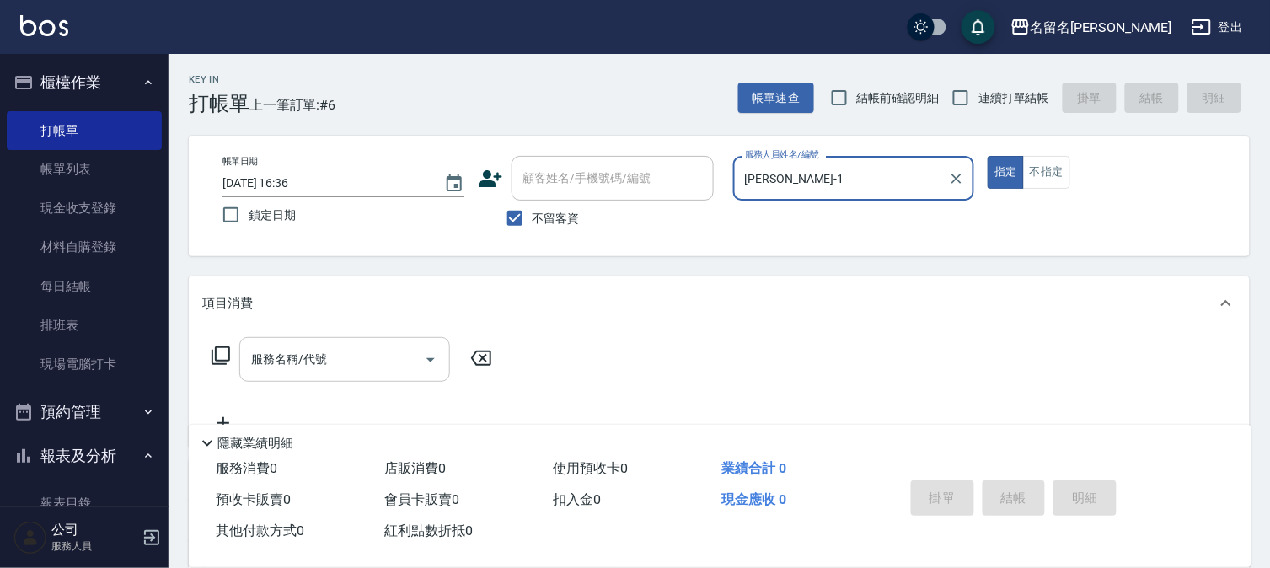
click at [240, 360] on div "服務名稱/代號" at bounding box center [344, 359] width 211 height 45
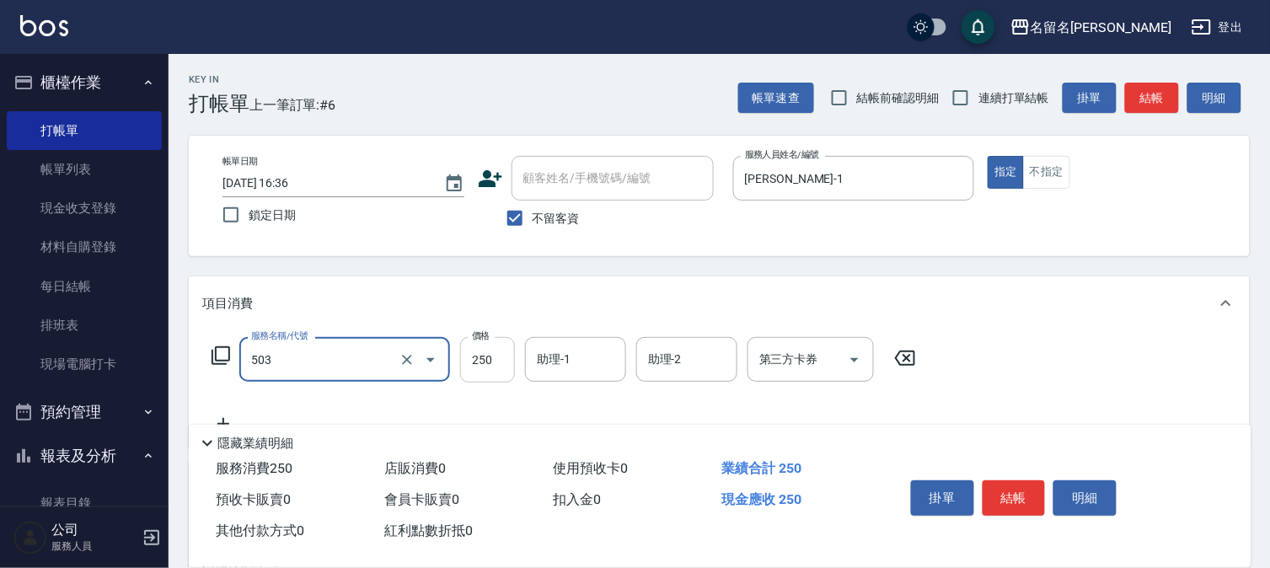
type input "指定洗髮(503)"
type input "350"
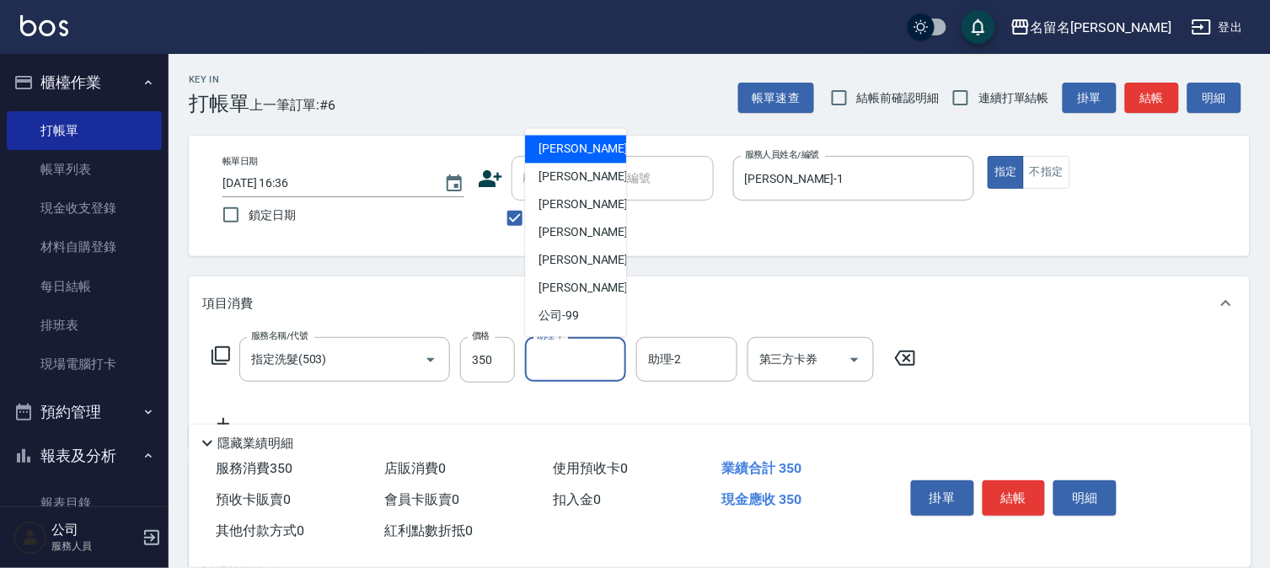
click at [602, 361] on input "助理-1" at bounding box center [576, 359] width 86 height 29
click at [590, 156] on div "[PERSON_NAME]-1" at bounding box center [575, 150] width 101 height 28
type input "[PERSON_NAME]-1"
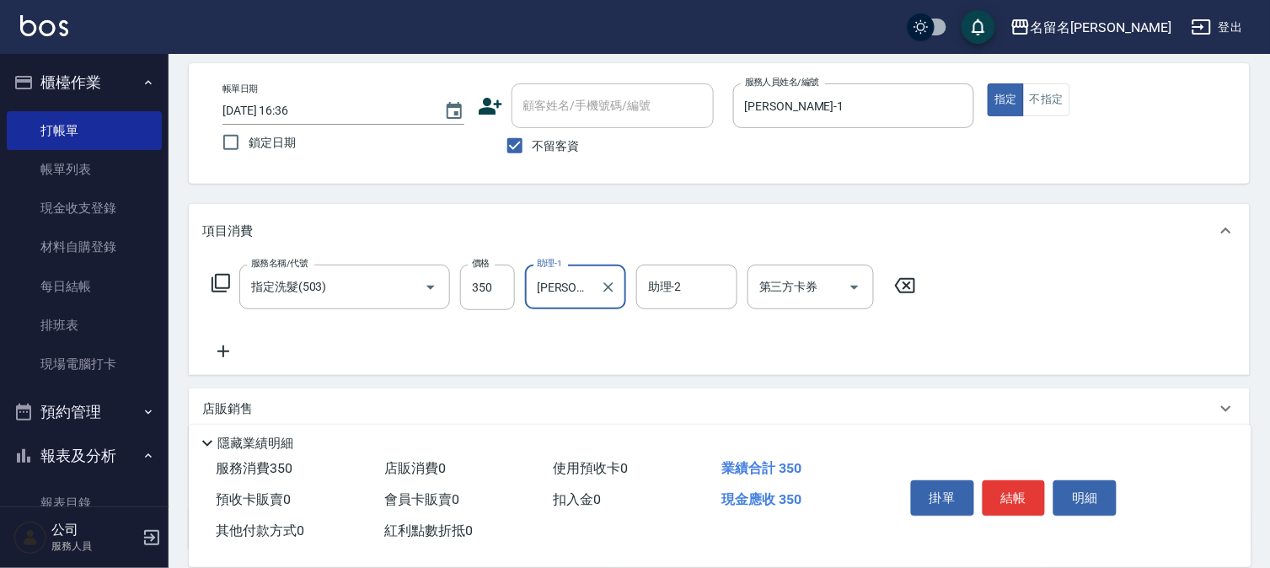
scroll to position [187, 0]
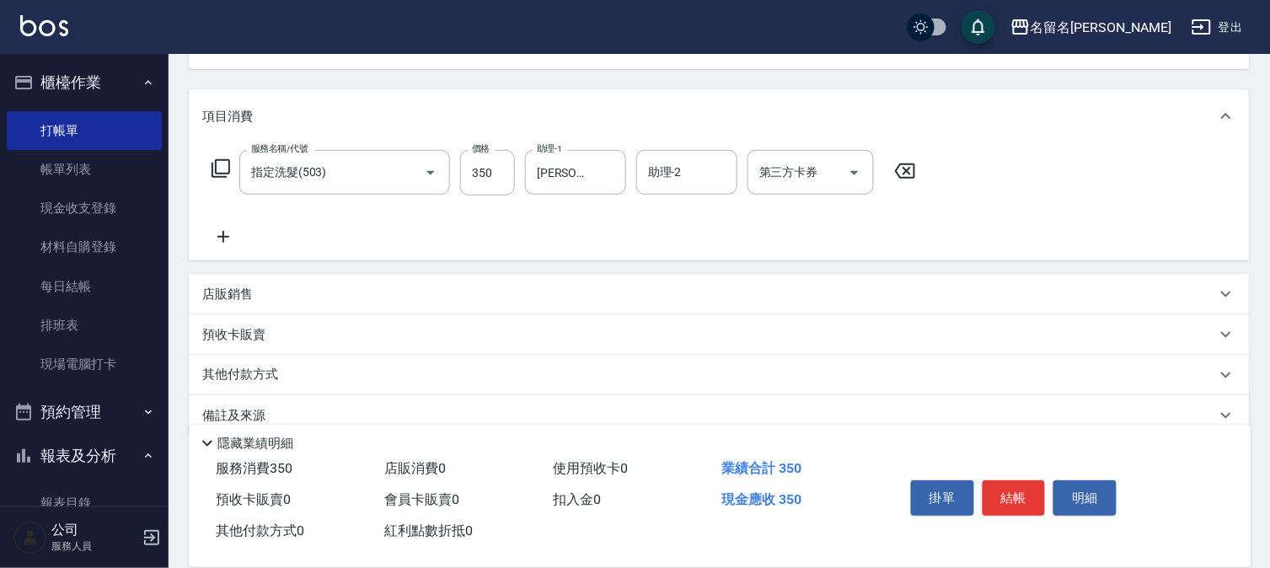
click at [227, 228] on icon at bounding box center [223, 237] width 42 height 20
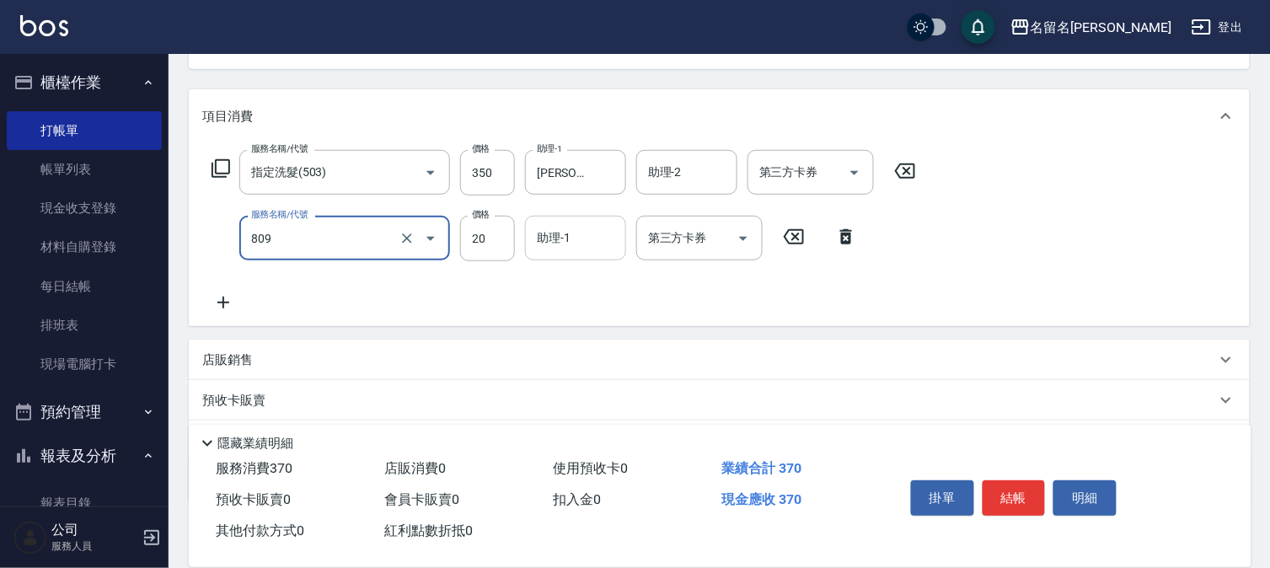
click at [566, 254] on div "助理-1" at bounding box center [575, 238] width 101 height 45
type input "[PERSON_NAME](809)"
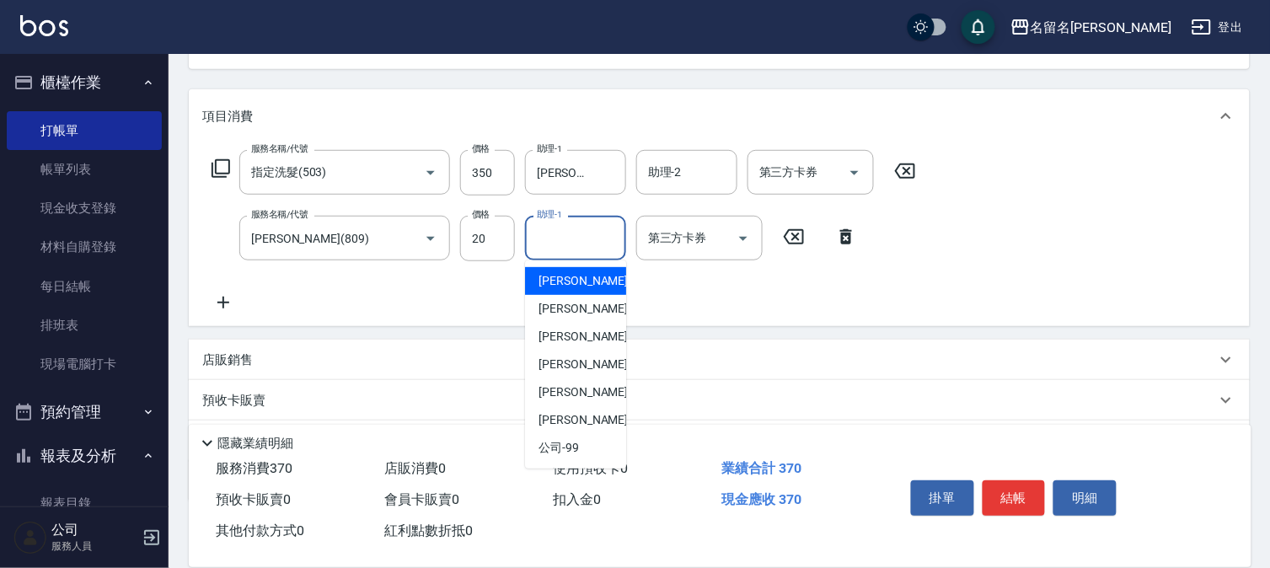
click at [583, 274] on span "[PERSON_NAME]-1" at bounding box center [587, 281] width 99 height 18
type input "[PERSON_NAME]-1"
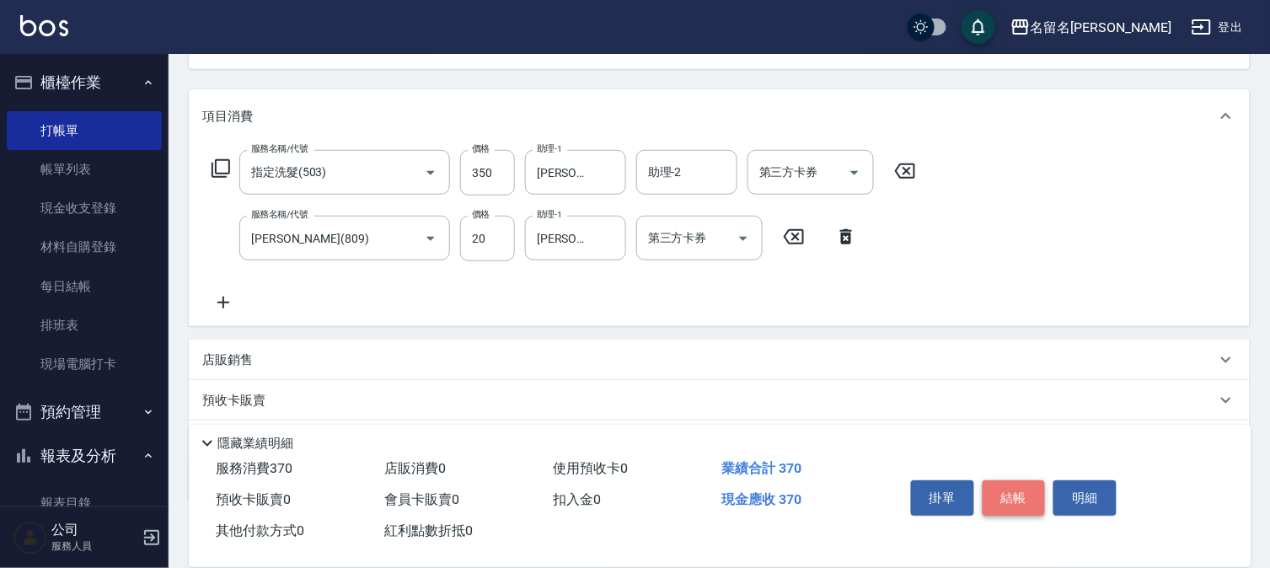
click at [1005, 493] on button "結帳" at bounding box center [1013, 497] width 63 height 35
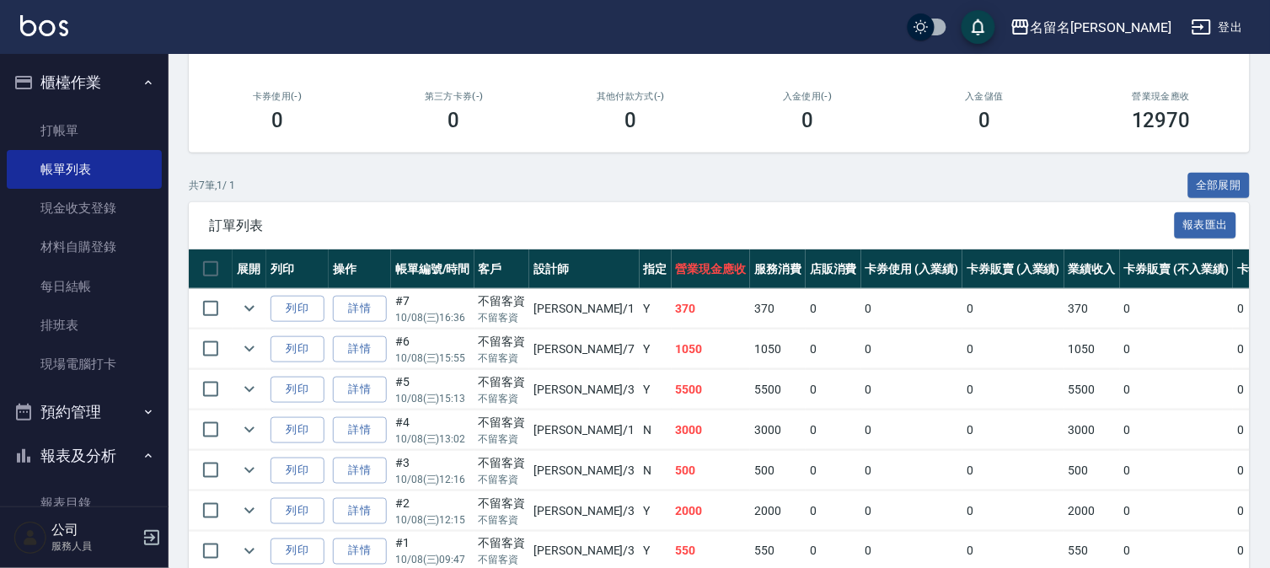
scroll to position [281, 0]
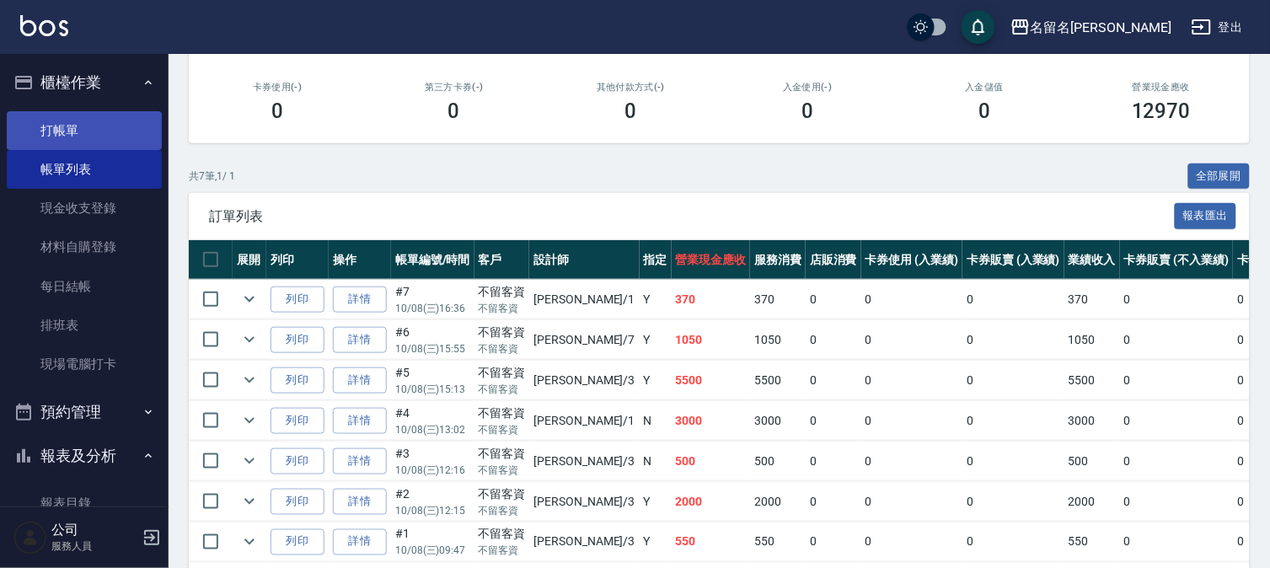
click at [49, 128] on link "打帳單" at bounding box center [84, 130] width 155 height 39
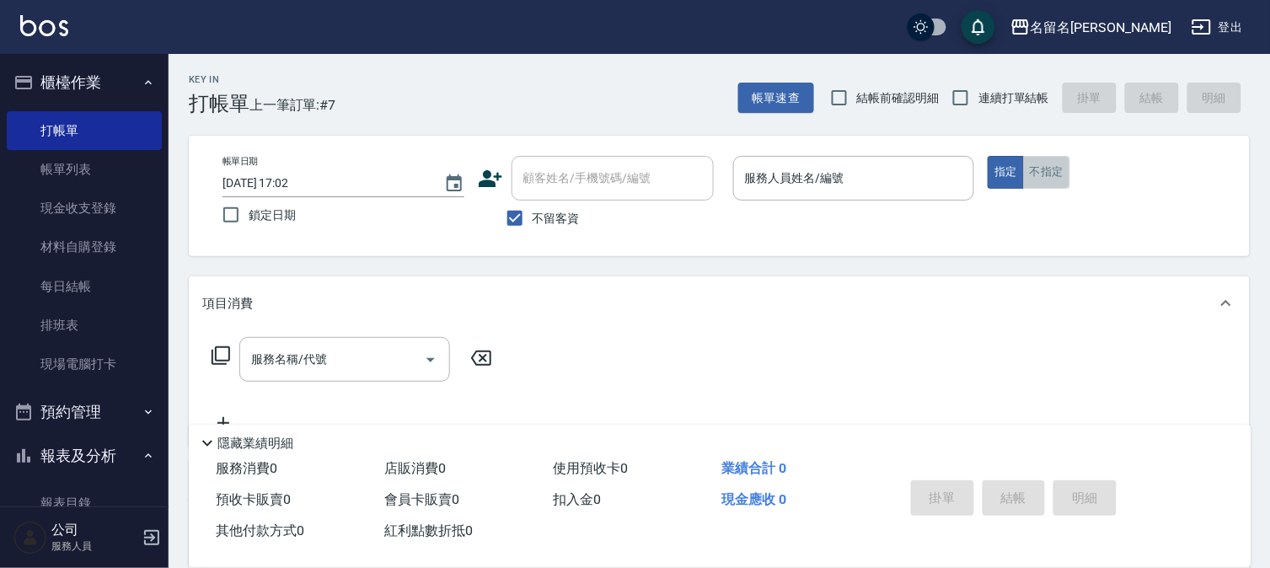
click at [1033, 167] on button "不指定" at bounding box center [1046, 172] width 47 height 33
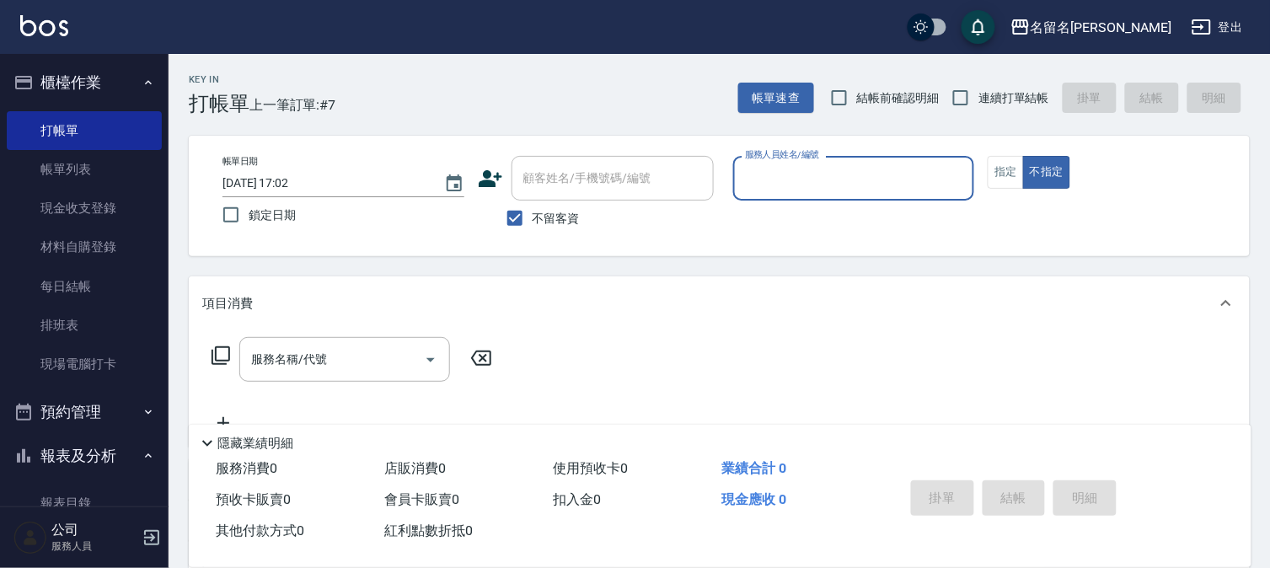
click at [946, 194] on div "服務人員姓名/編號" at bounding box center [854, 178] width 242 height 45
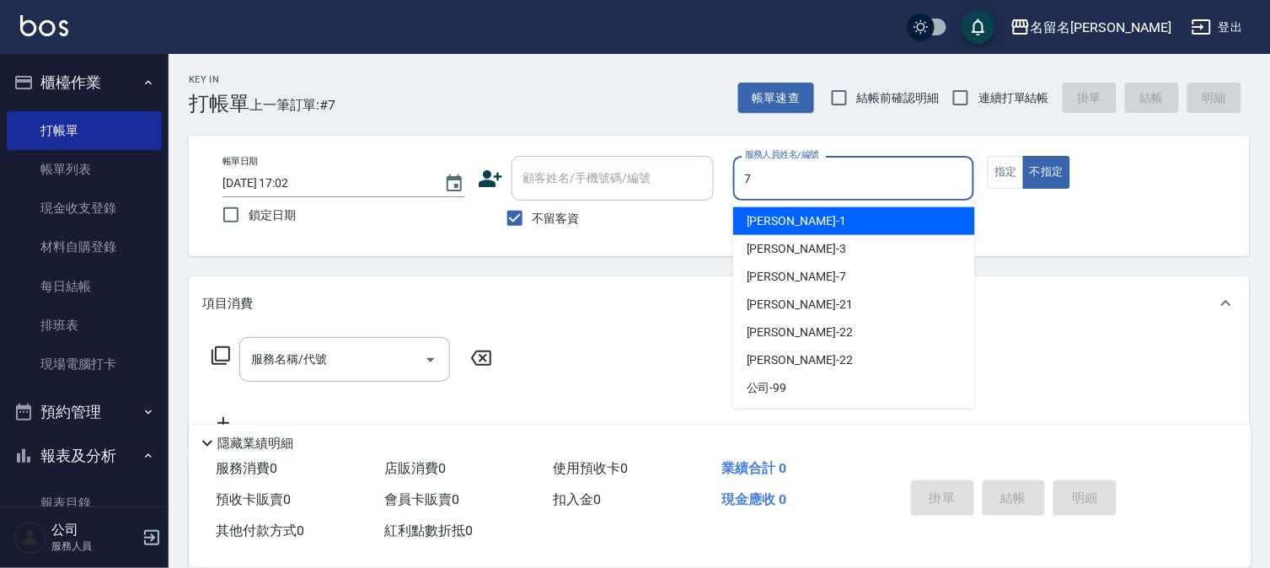
type input "[PERSON_NAME]-7"
type button "false"
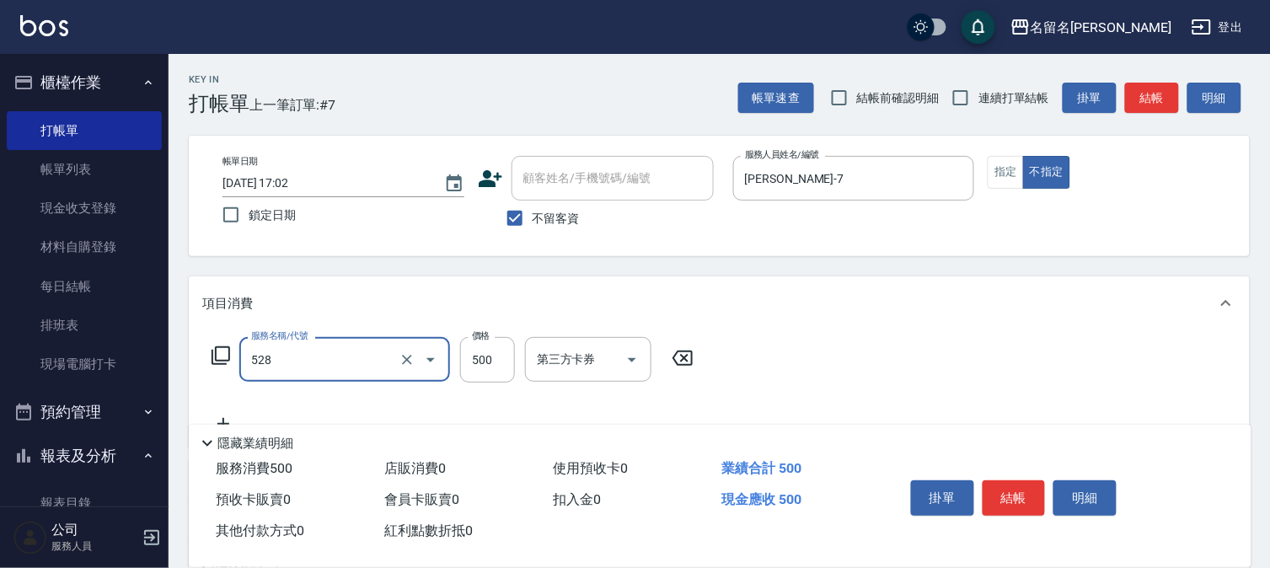
type input "頭皮養護B(528)"
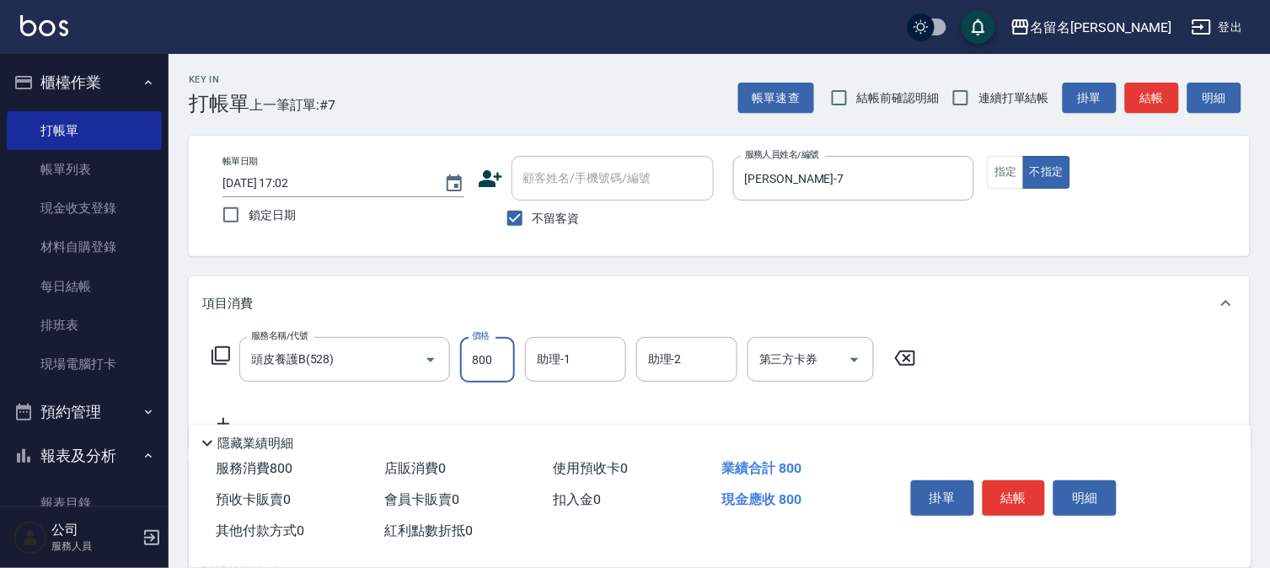
type input "800"
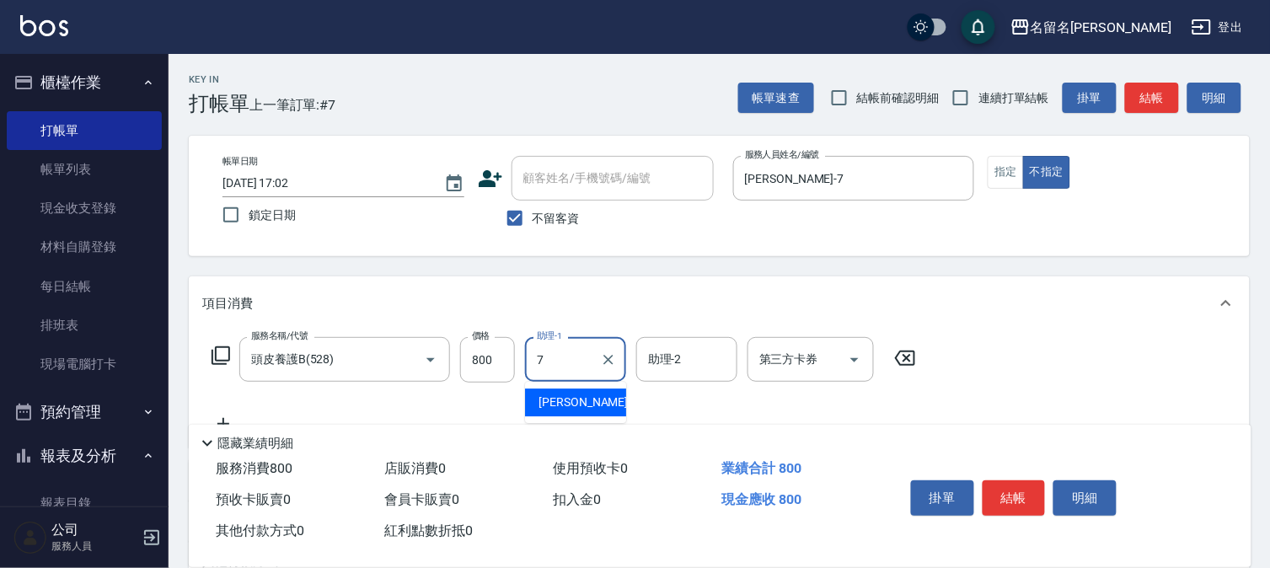
type input "[PERSON_NAME]-7"
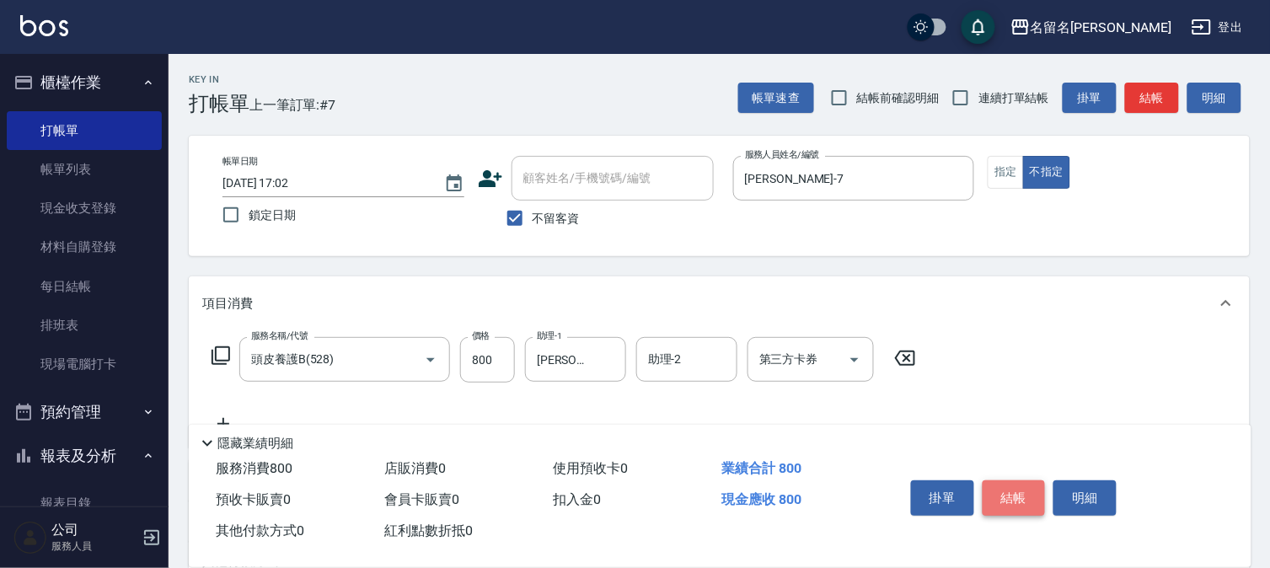
click at [1020, 490] on button "結帳" at bounding box center [1013, 497] width 63 height 35
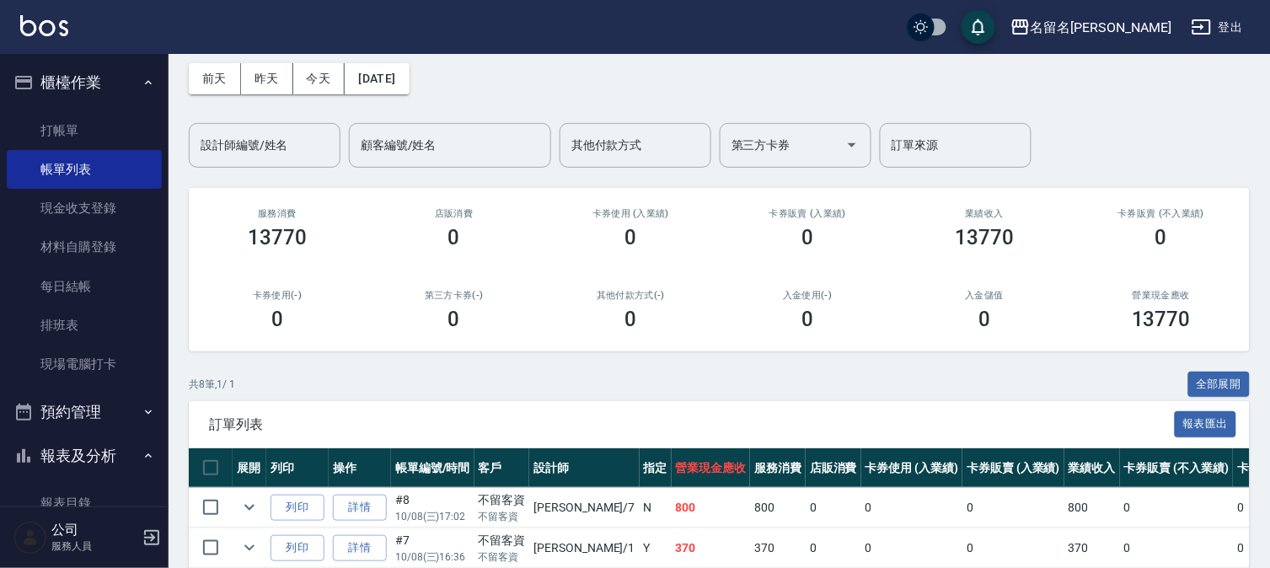
scroll to position [281, 0]
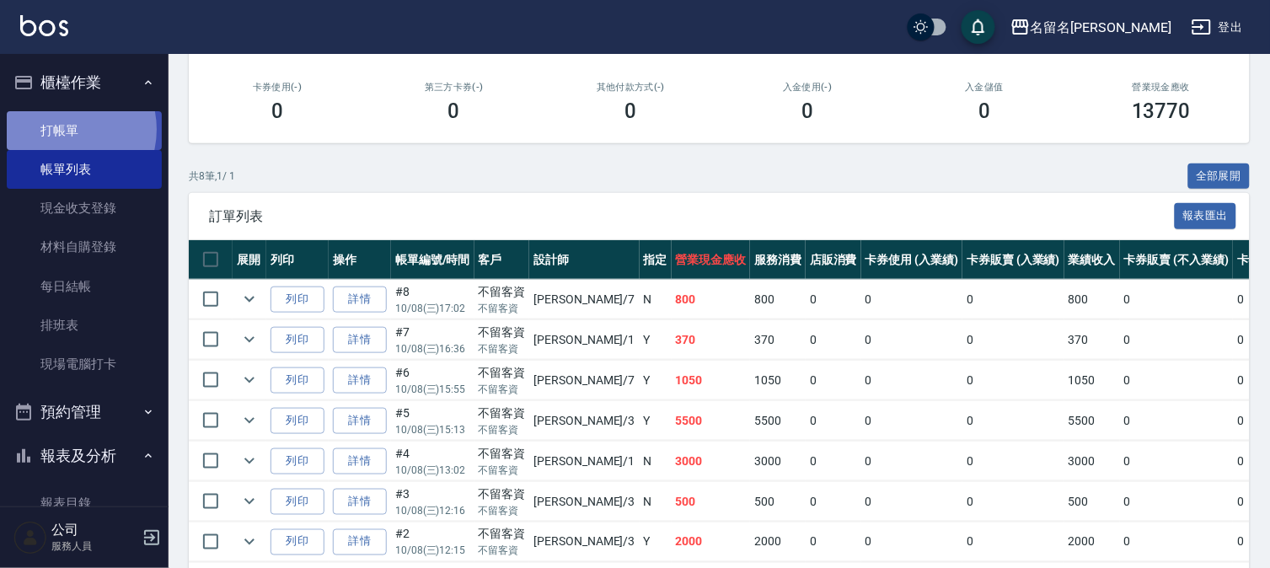
click at [61, 129] on link "打帳單" at bounding box center [84, 130] width 155 height 39
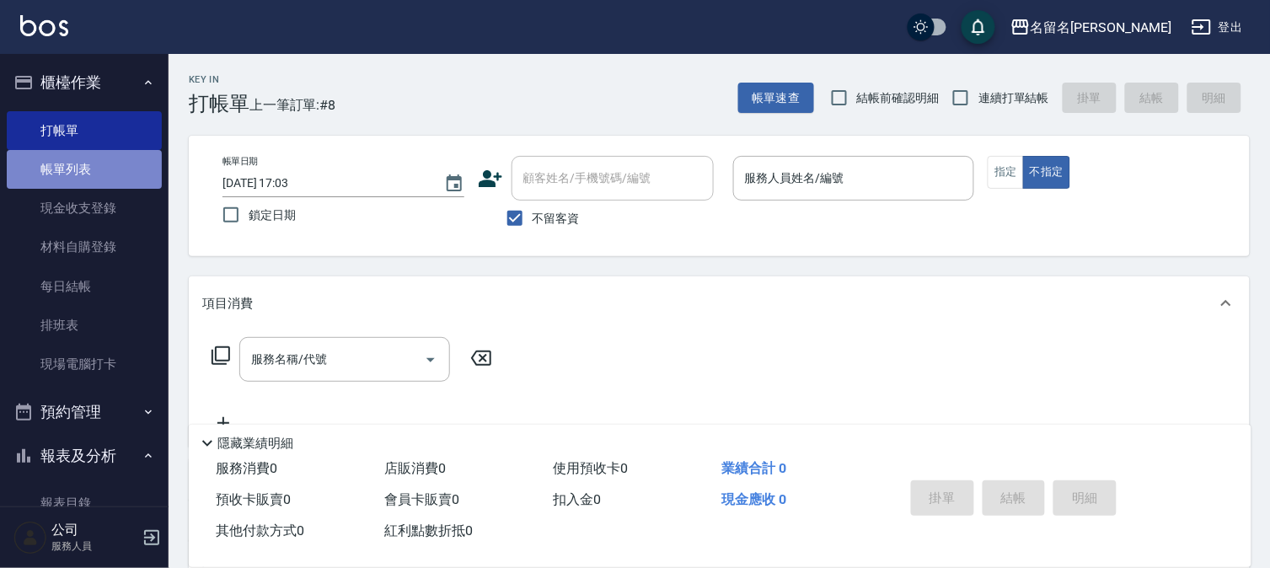
click at [107, 174] on link "帳單列表" at bounding box center [84, 169] width 155 height 39
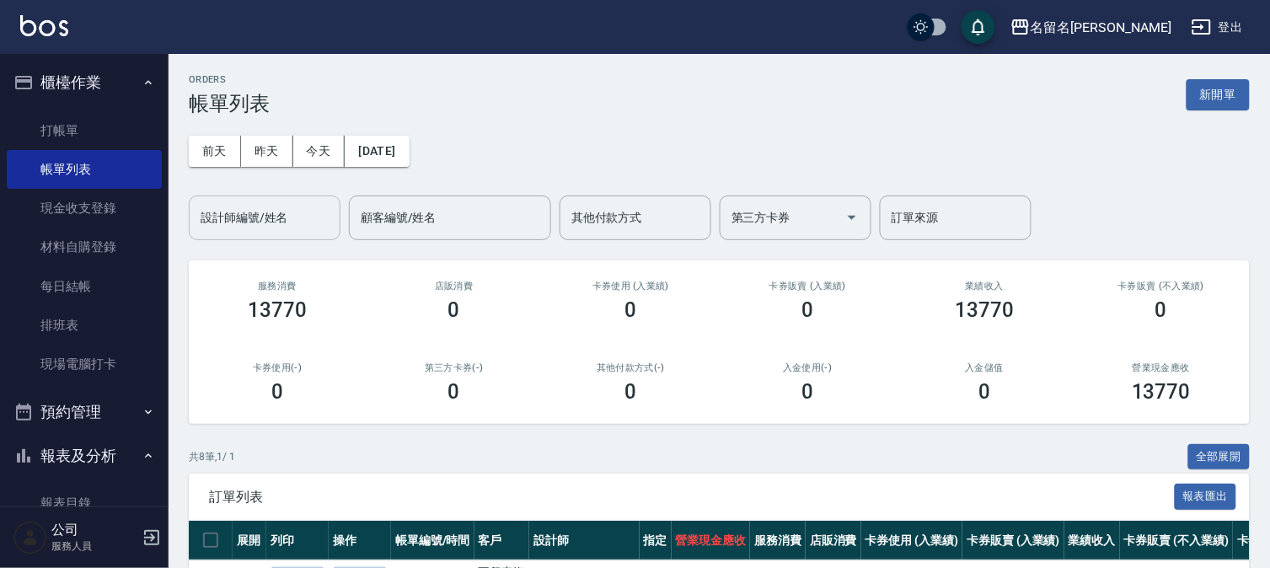
drag, startPoint x: 247, startPoint y: 208, endPoint x: 257, endPoint y: 229, distance: 23.4
click at [247, 211] on input "設計師編號/姓名" at bounding box center [264, 217] width 136 height 29
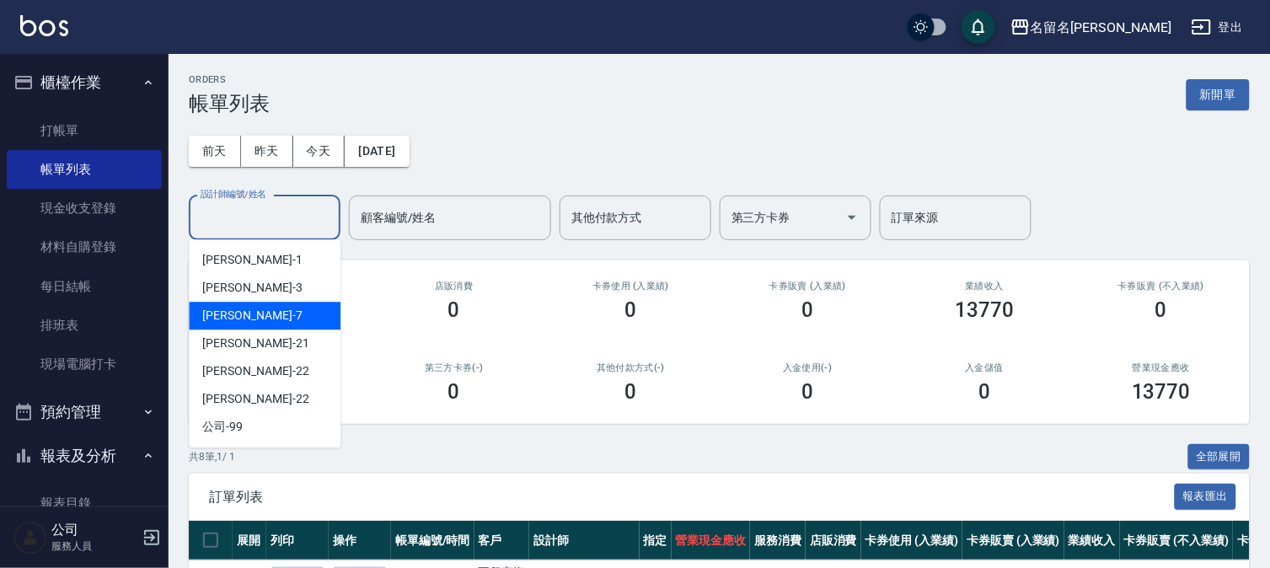
click at [293, 306] on div "[PERSON_NAME]-7" at bounding box center [265, 316] width 152 height 28
type input "[PERSON_NAME]-7"
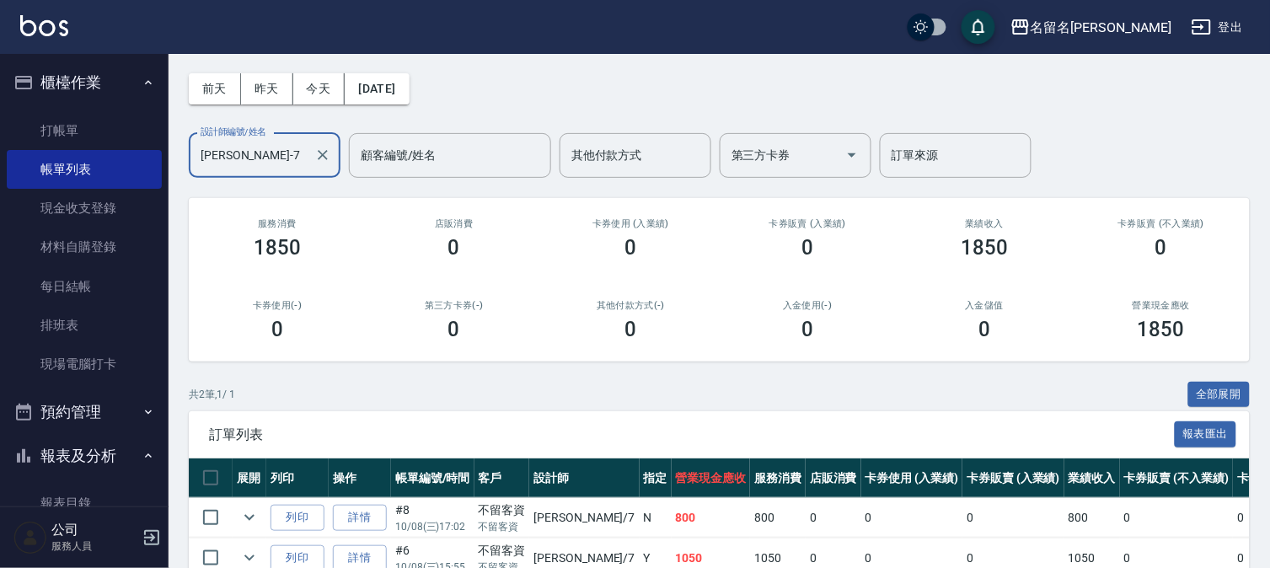
scroll to position [94, 0]
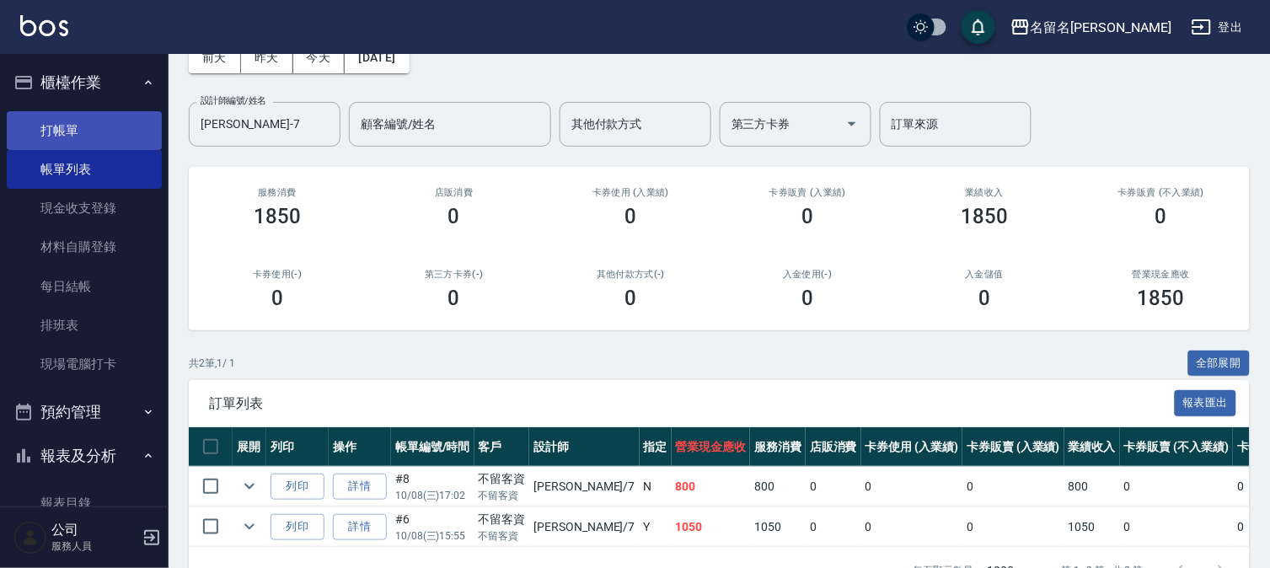
click at [91, 130] on link "打帳單" at bounding box center [84, 130] width 155 height 39
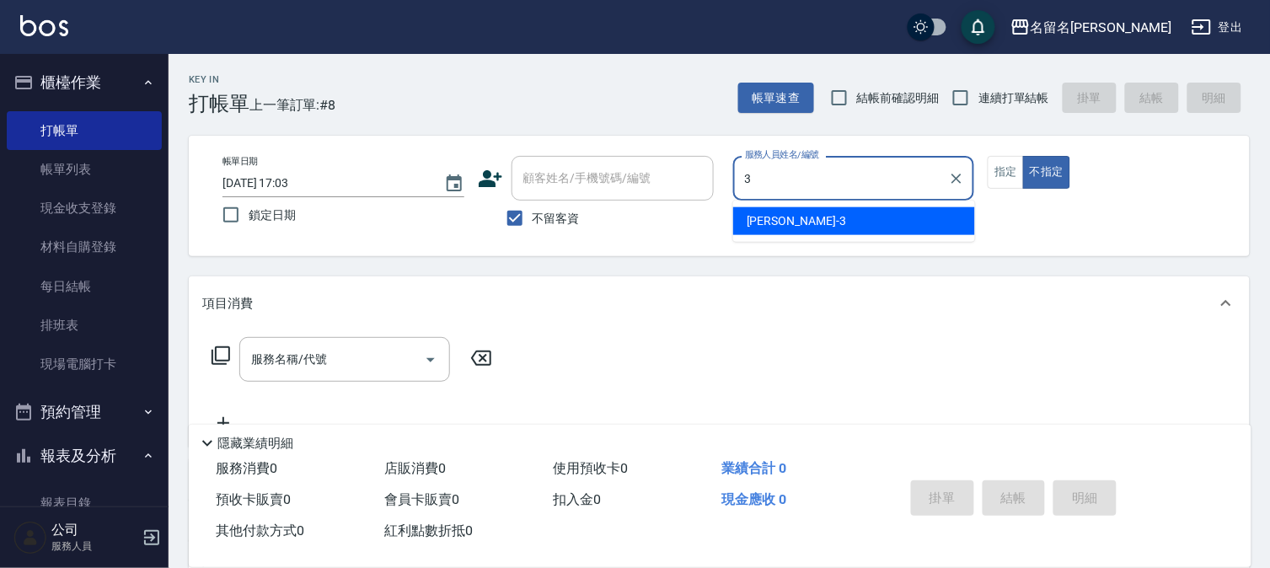
type input "[PERSON_NAME]-3"
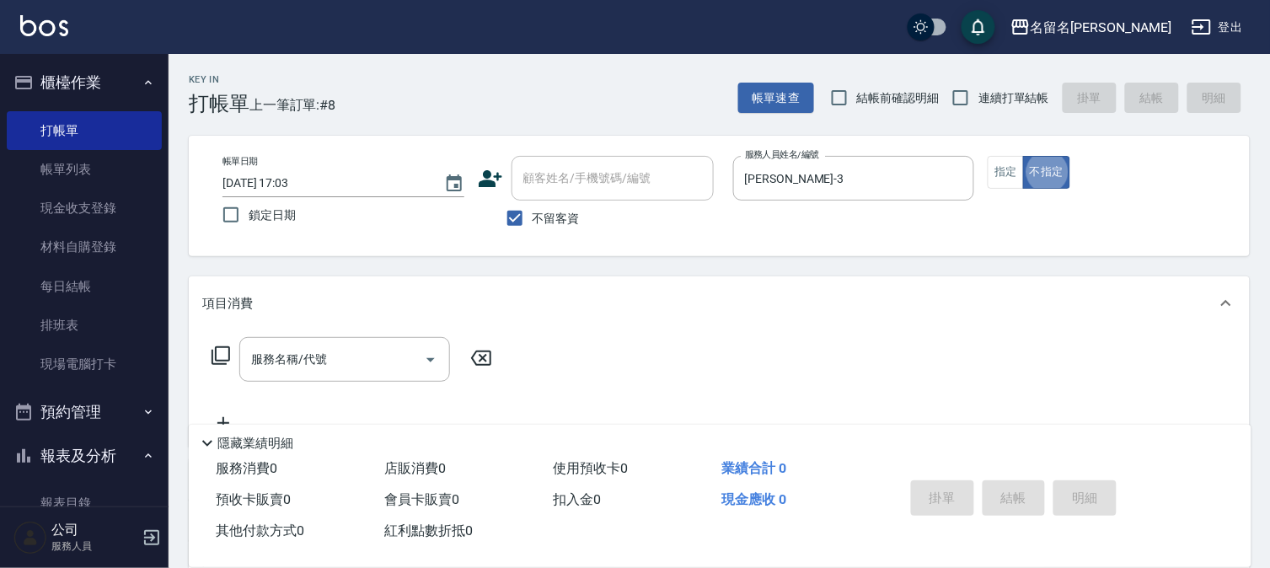
type button "false"
click at [1015, 174] on button "指定" at bounding box center [1006, 172] width 36 height 33
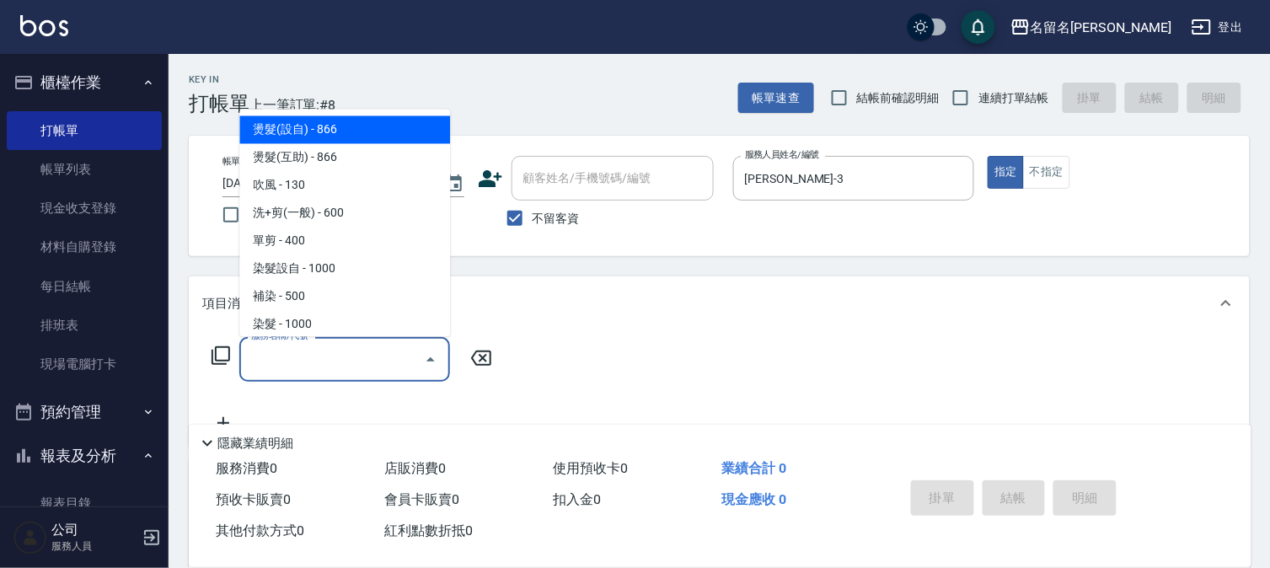
click at [399, 361] on input "服務名稱/代號" at bounding box center [332, 359] width 170 height 29
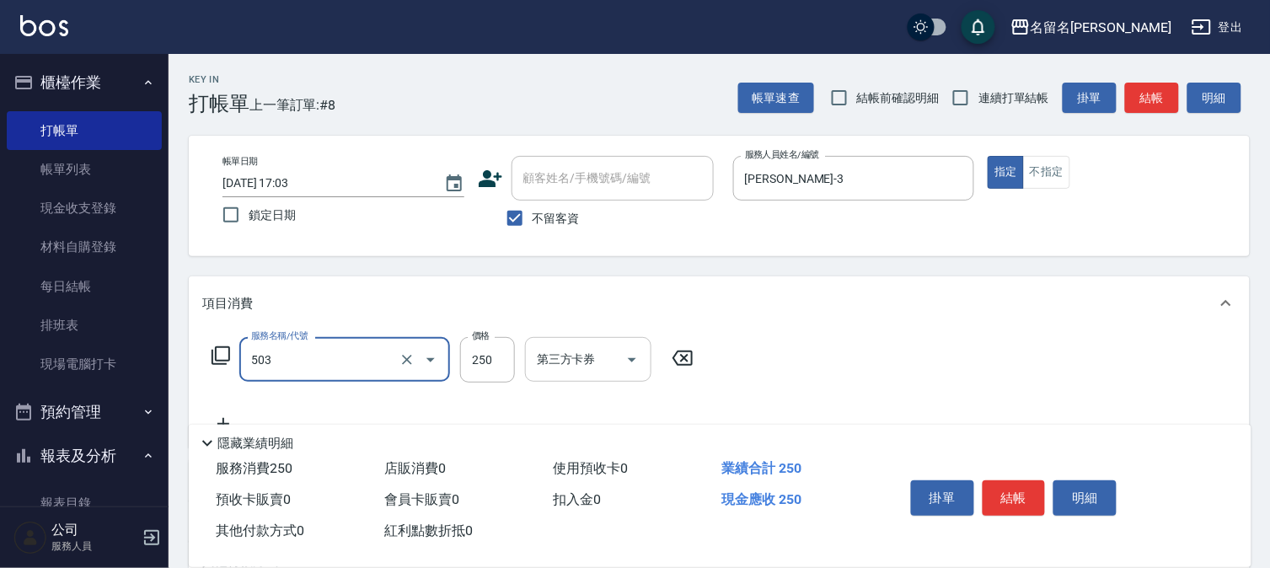
type input "指定洗髮(503)"
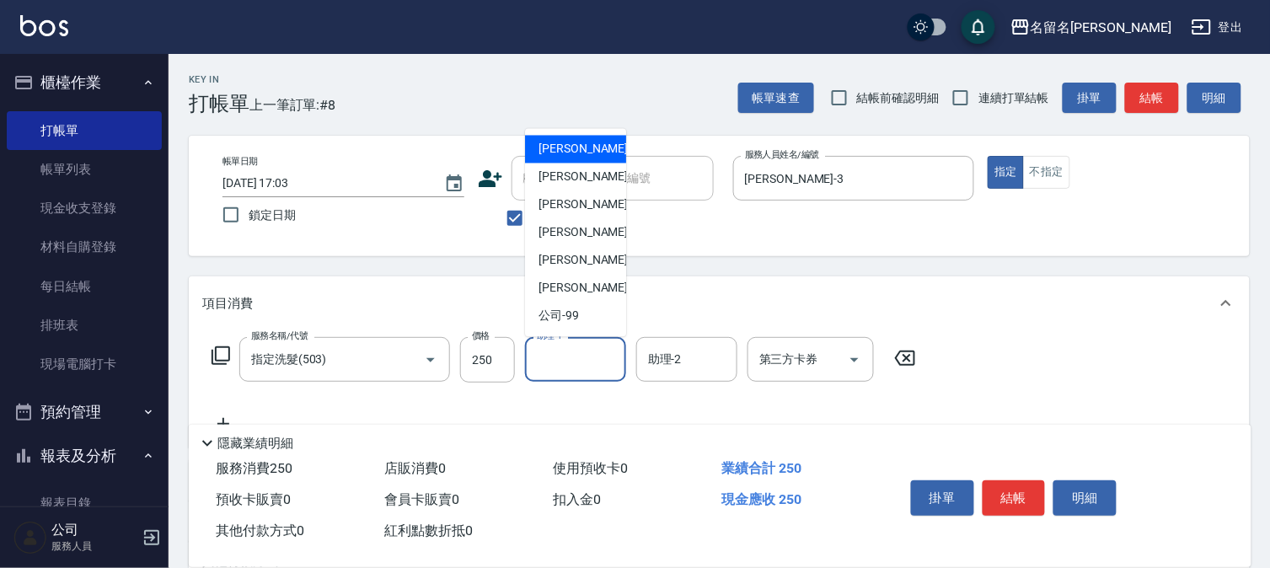
click at [587, 351] on input "助理-1" at bounding box center [576, 359] width 86 height 29
drag, startPoint x: 575, startPoint y: 172, endPoint x: 597, endPoint y: 190, distance: 28.7
click at [576, 173] on span "[PERSON_NAME]-3" at bounding box center [587, 178] width 99 height 18
type input "[PERSON_NAME]-3"
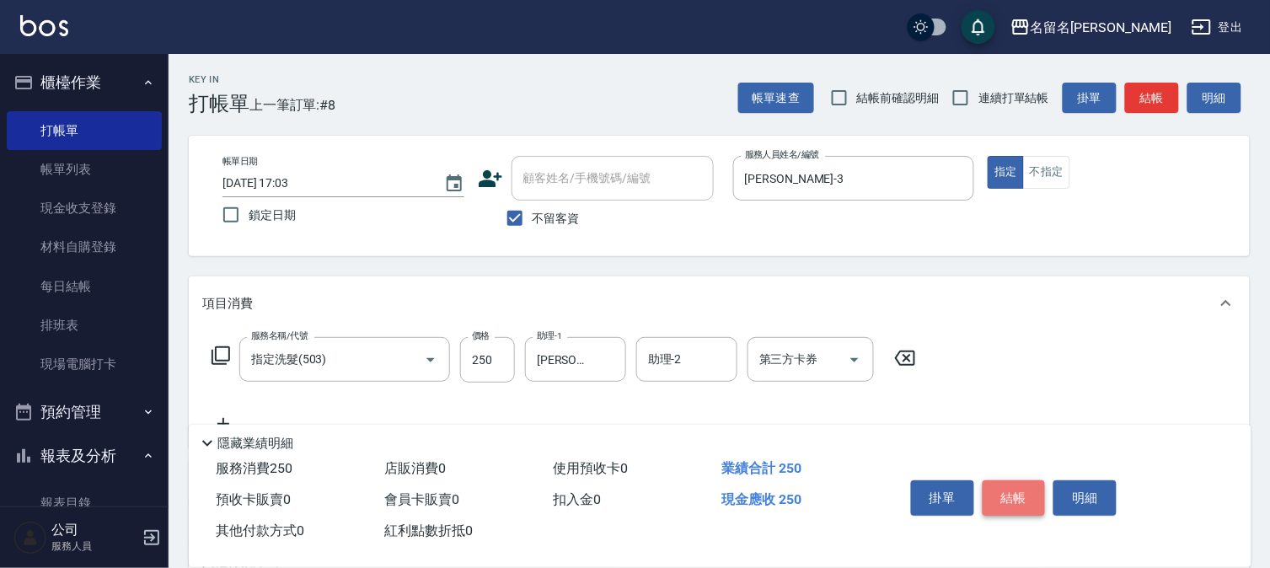
click at [1025, 490] on button "結帳" at bounding box center [1013, 497] width 63 height 35
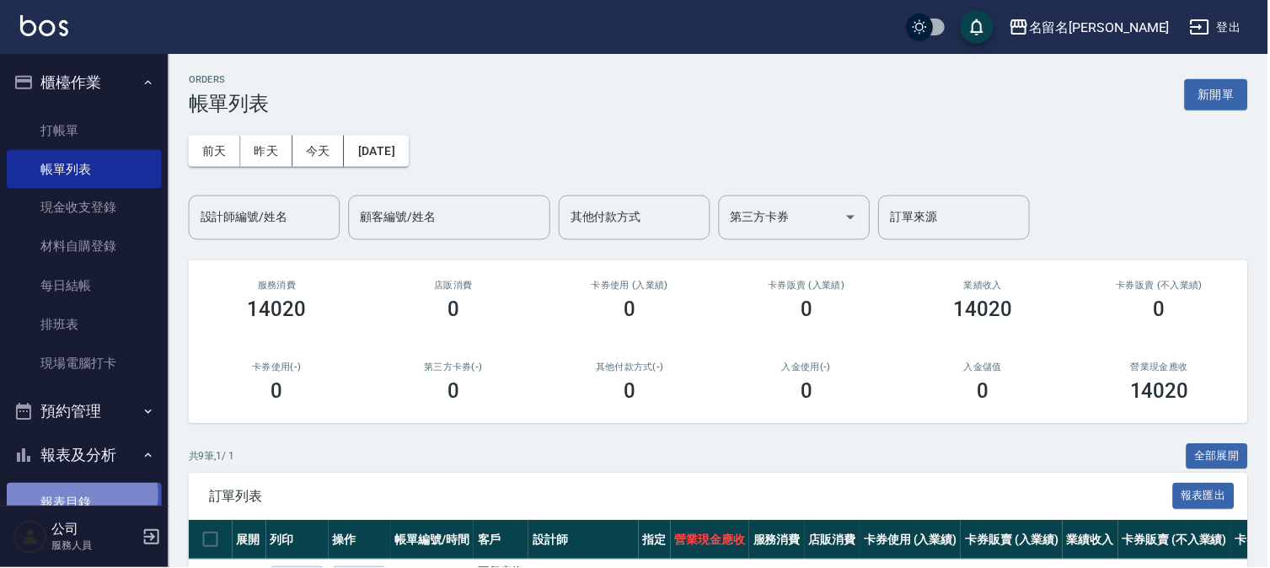
click at [66, 495] on link "報表目錄" at bounding box center [84, 503] width 155 height 39
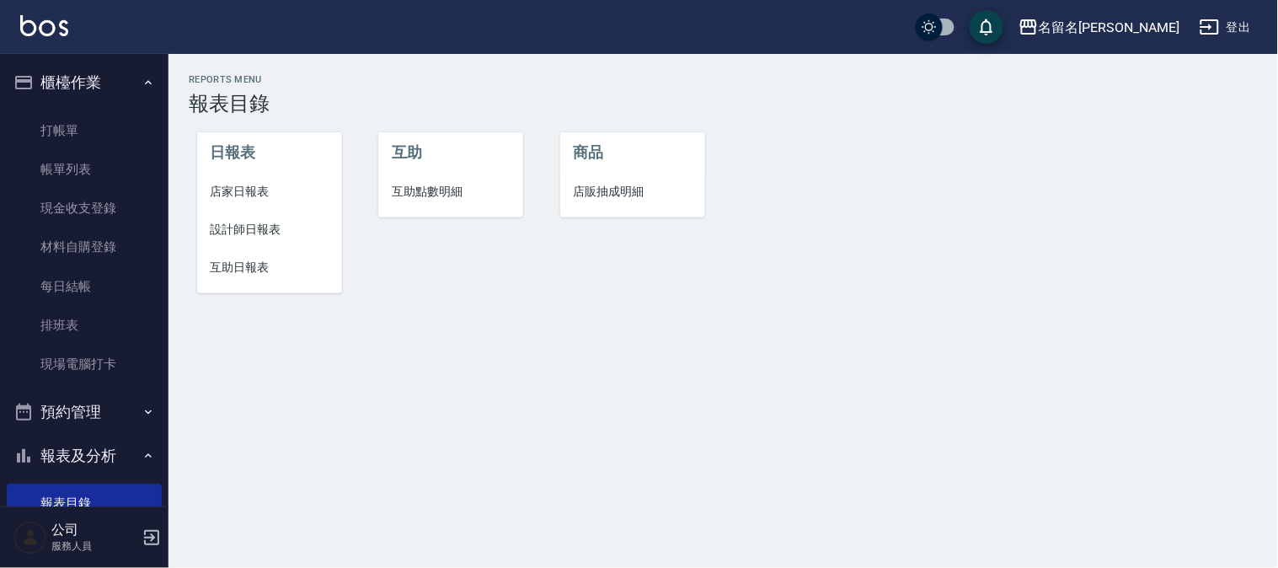
click at [256, 230] on span "設計師日報表" at bounding box center [270, 230] width 118 height 18
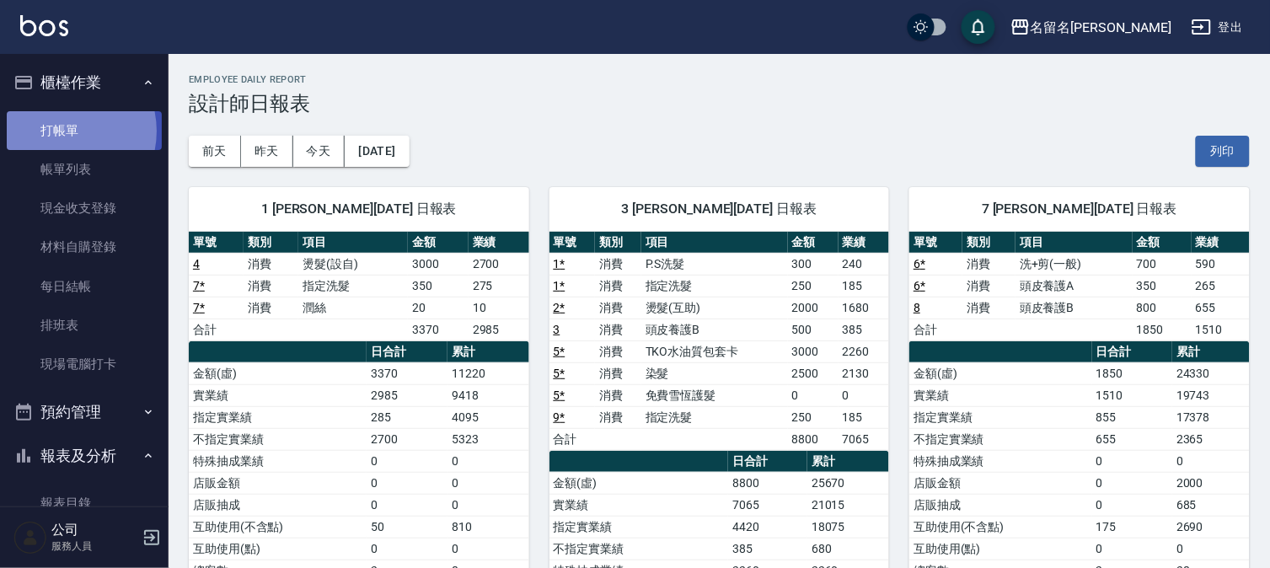
click at [59, 131] on link "打帳單" at bounding box center [84, 130] width 155 height 39
